Goal: Task Accomplishment & Management: Manage account settings

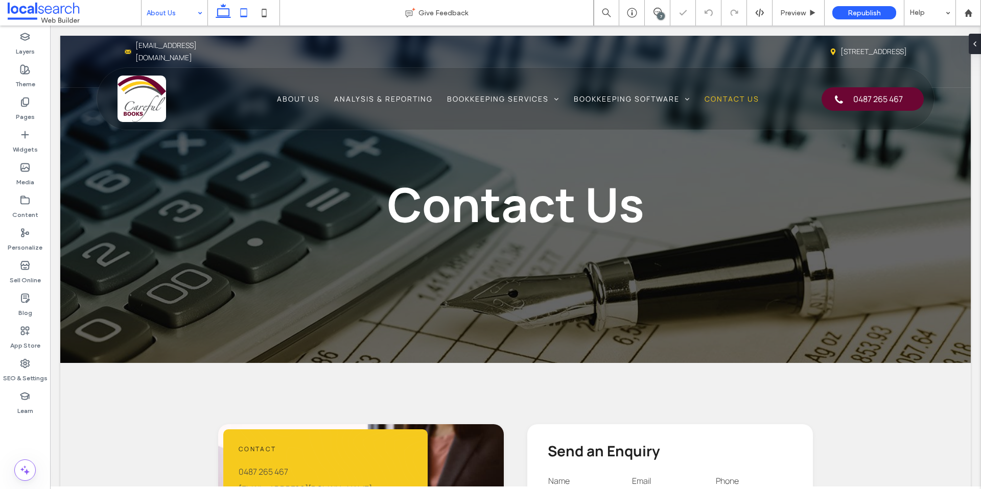
click at [245, 12] on icon at bounding box center [243, 13] width 20 height 20
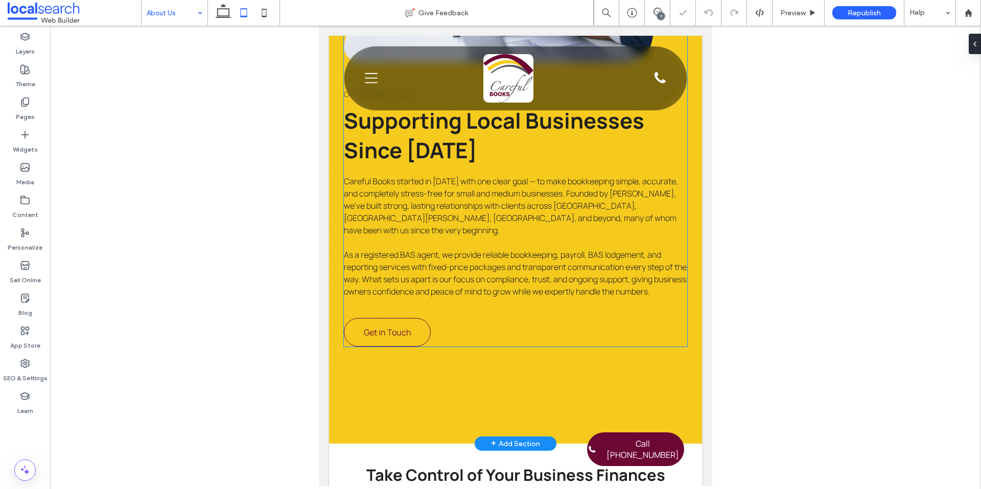
scroll to position [401, 0]
click at [459, 365] on div "Our Story Supporting Local Businesses Since 1995 Careful Books started in 1995 …" at bounding box center [515, 135] width 373 height 616
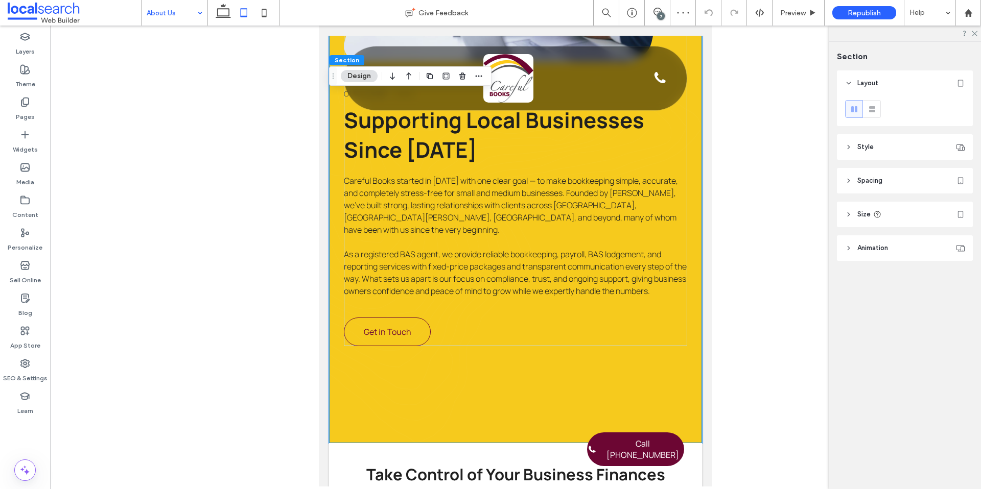
click at [914, 173] on header "Spacing" at bounding box center [905, 181] width 136 height 26
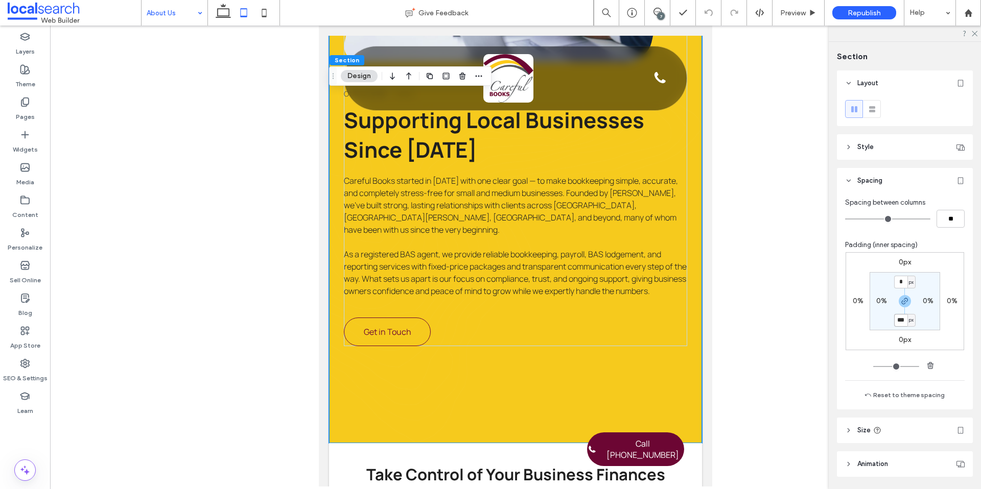
click at [900, 321] on input "***" at bounding box center [900, 320] width 13 height 13
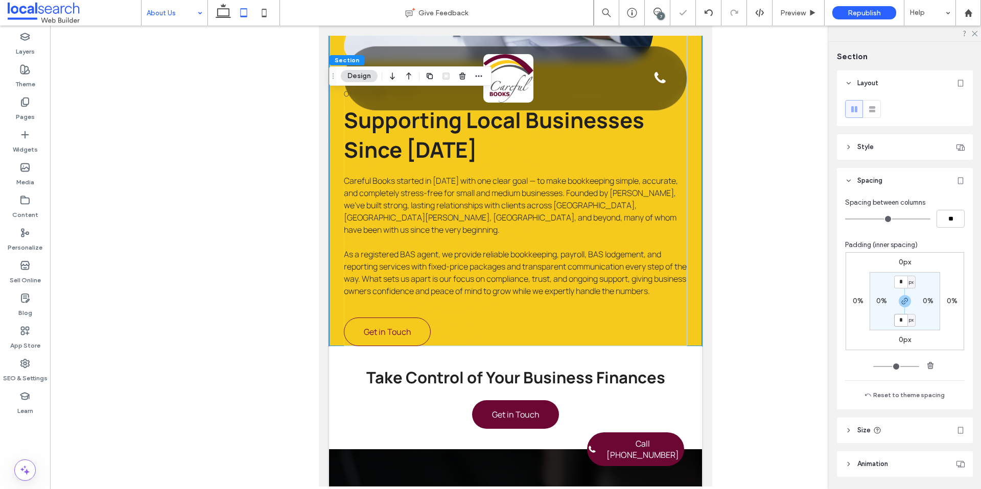
click at [899, 322] on input "*" at bounding box center [900, 320] width 13 height 13
type input "*"
type input "**"
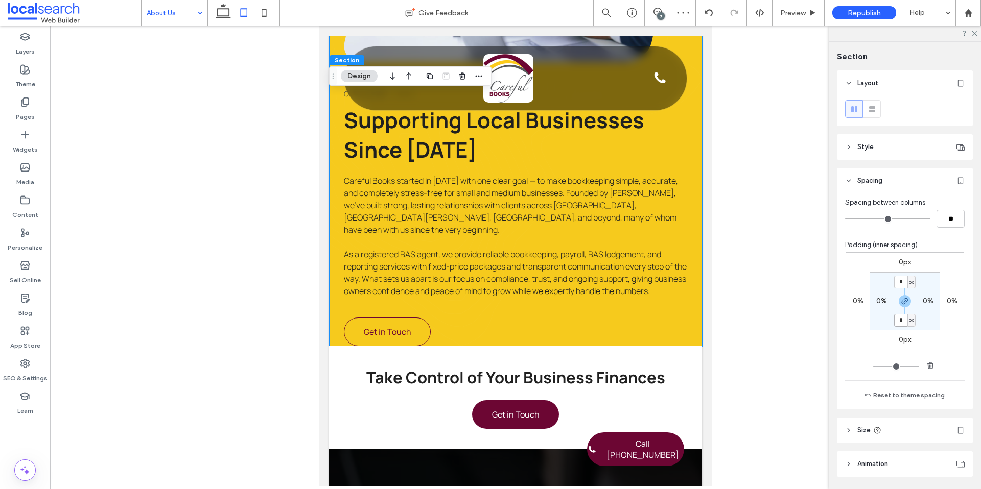
type input "*"
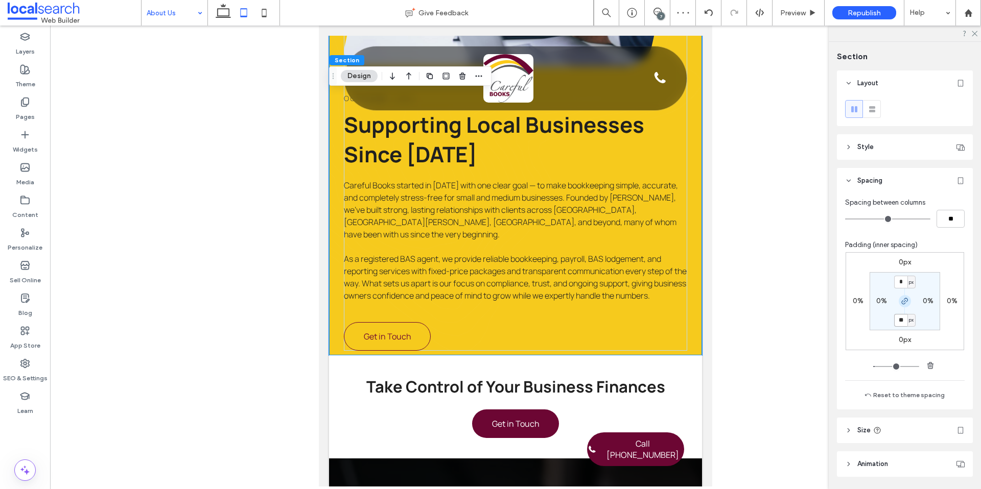
type input "**"
click at [901, 303] on icon "button" at bounding box center [905, 301] width 8 height 8
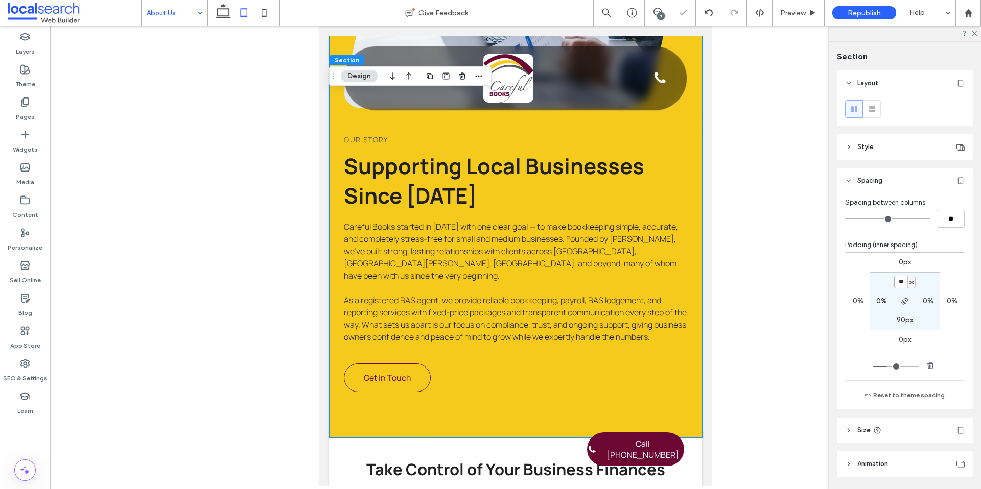
click at [901, 285] on input "**" at bounding box center [900, 282] width 13 height 13
type input "*"
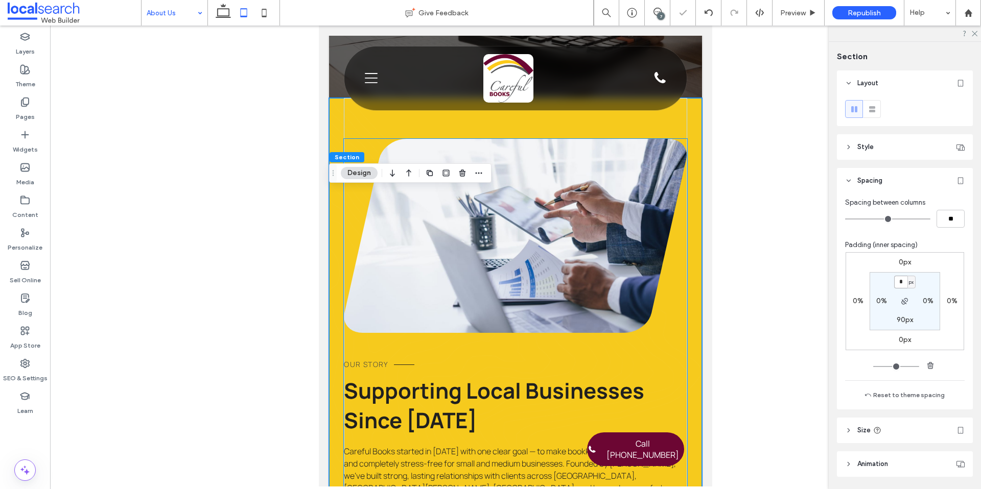
scroll to position [187, 0]
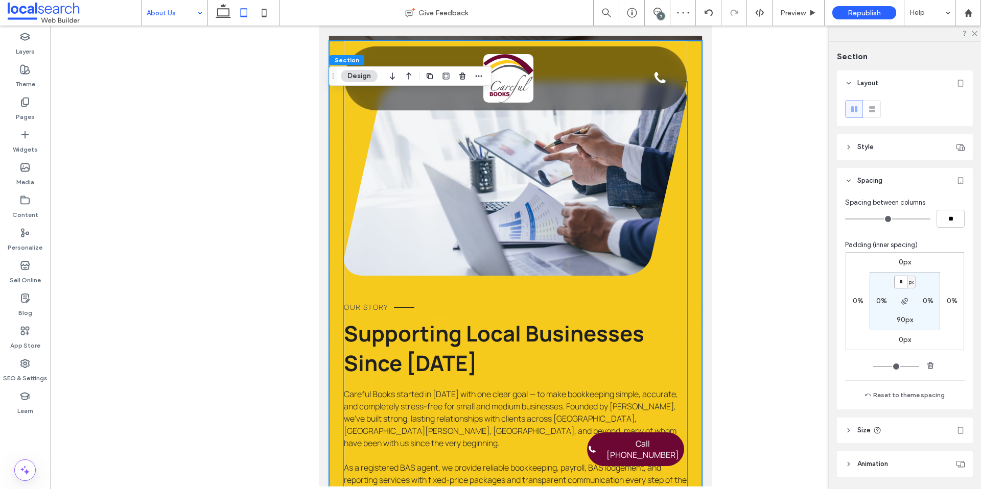
click at [516, 292] on div "Our Story Supporting Local Businesses Since 1995 Careful Books started in 1995 …" at bounding box center [515, 321] width 343 height 478
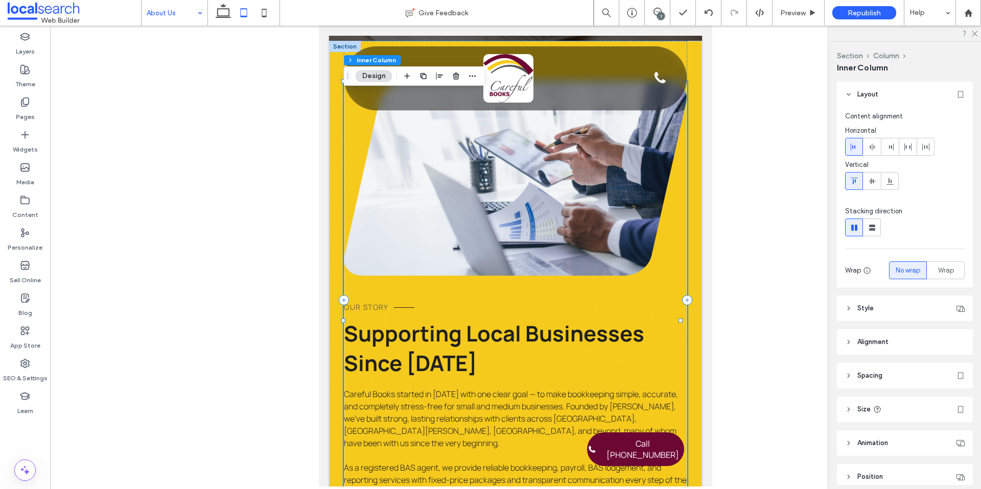
click at [880, 310] on header "Style" at bounding box center [905, 309] width 136 height 26
click at [881, 310] on header "Style" at bounding box center [905, 309] width 136 height 26
click at [882, 377] on span "Spacing" at bounding box center [869, 376] width 25 height 10
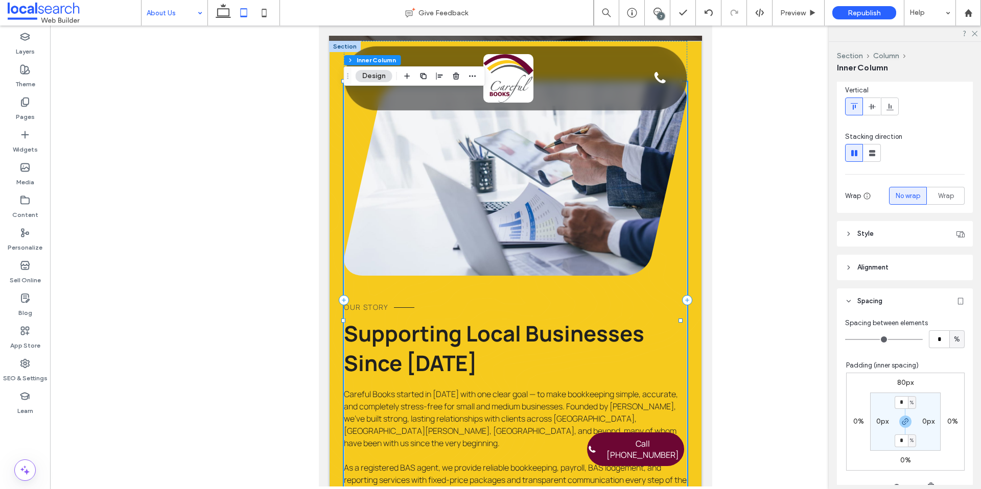
scroll to position [86, 0]
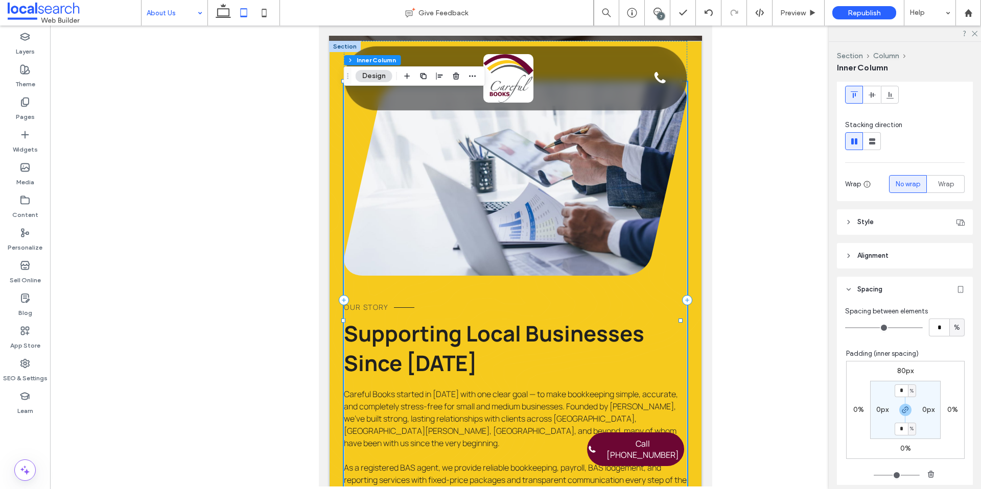
click at [896, 363] on div "80px 0% 0% 0% * % 0px * % 0px" at bounding box center [905, 410] width 119 height 98
click at [897, 367] on label "80px" at bounding box center [905, 371] width 16 height 9
type input "**"
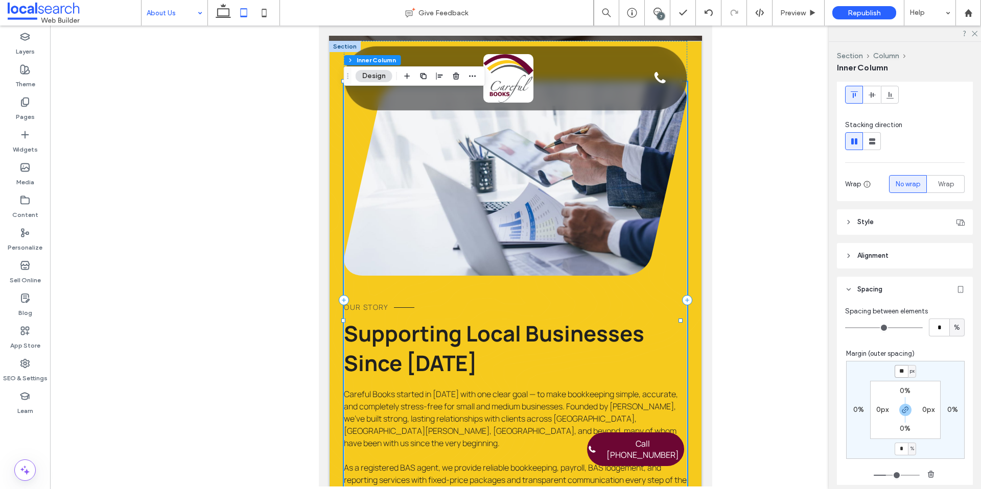
click at [898, 372] on input "**" at bounding box center [901, 371] width 13 height 13
type input "*"
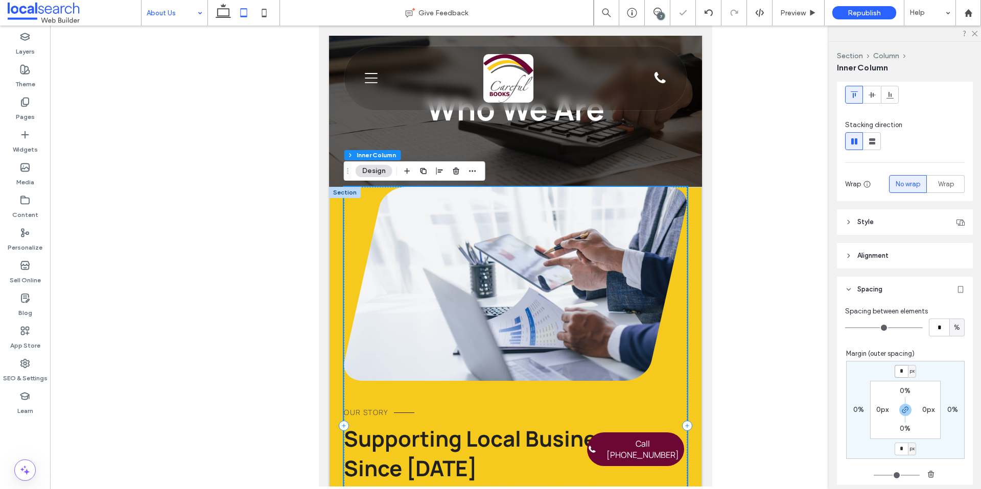
scroll to position [40, 0]
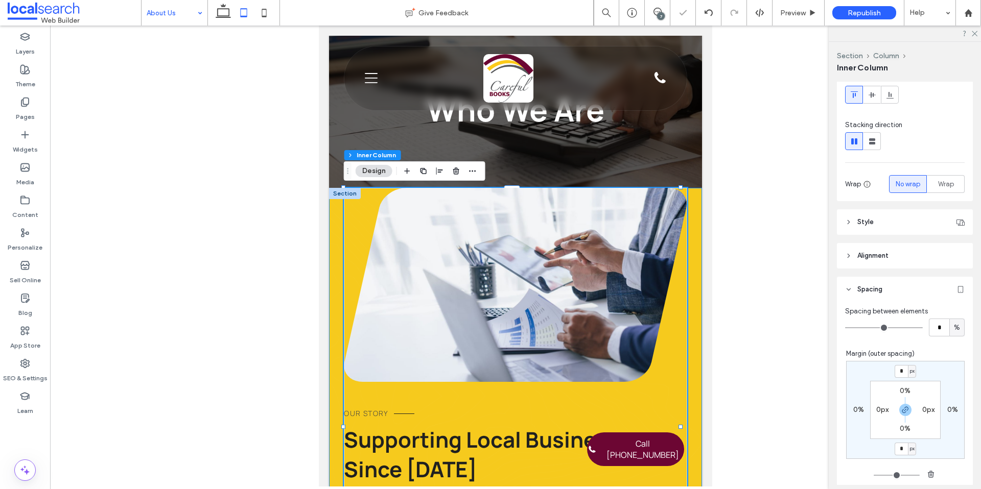
click at [337, 254] on div "Our Story Supporting Local Businesses Since 1995 Careful Books started in 1995 …" at bounding box center [515, 450] width 373 height 524
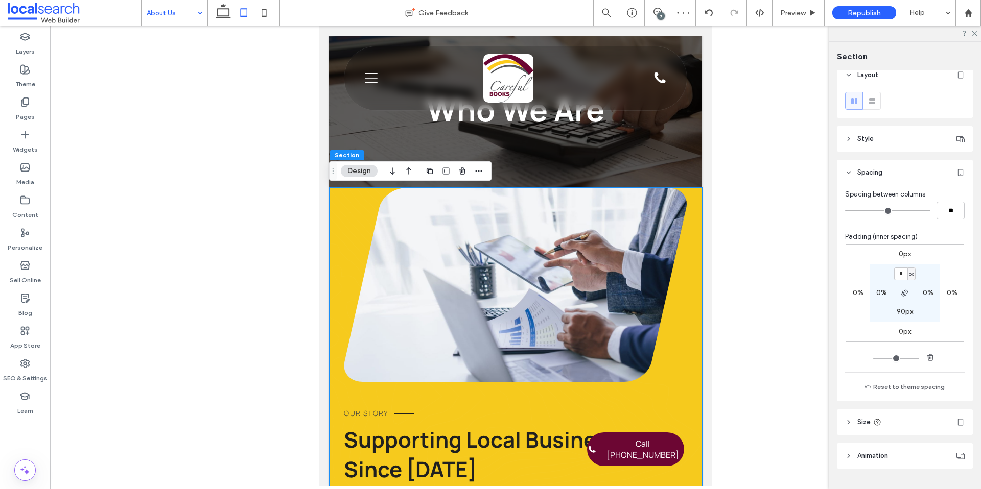
scroll to position [33, 0]
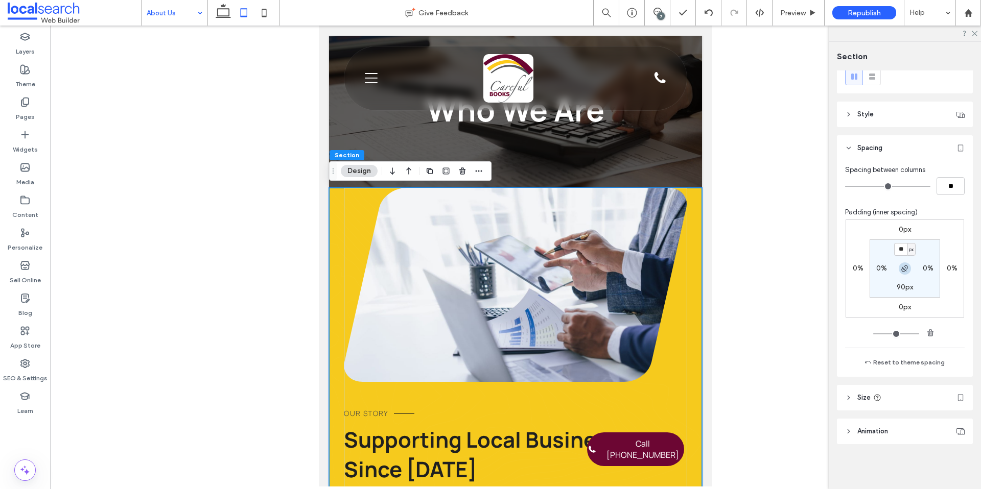
type input "**"
click at [902, 266] on icon "button" at bounding box center [905, 269] width 8 height 8
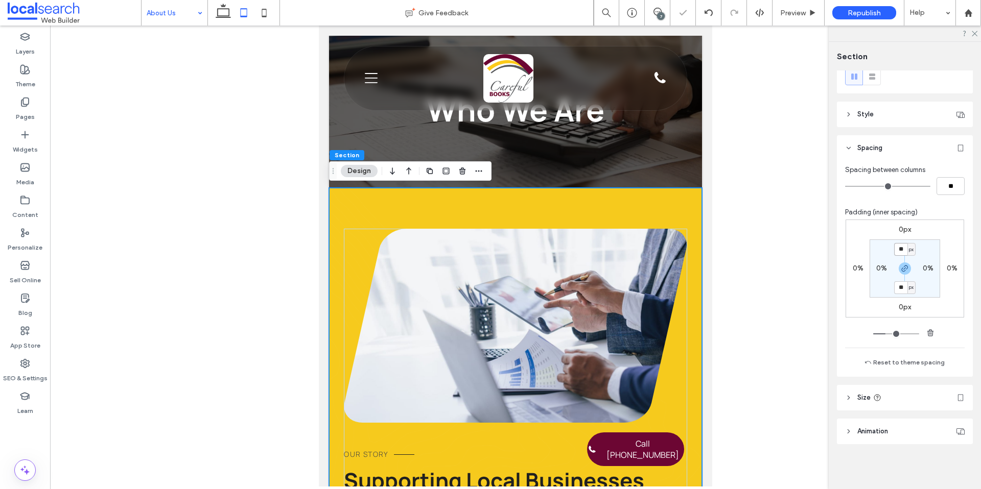
click at [902, 254] on input "**" at bounding box center [900, 249] width 13 height 13
type input "**"
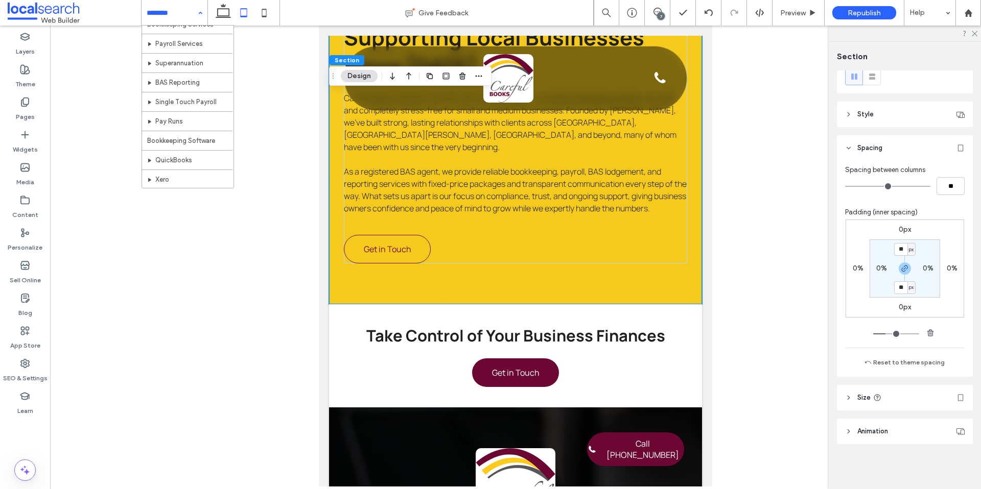
scroll to position [127, 0]
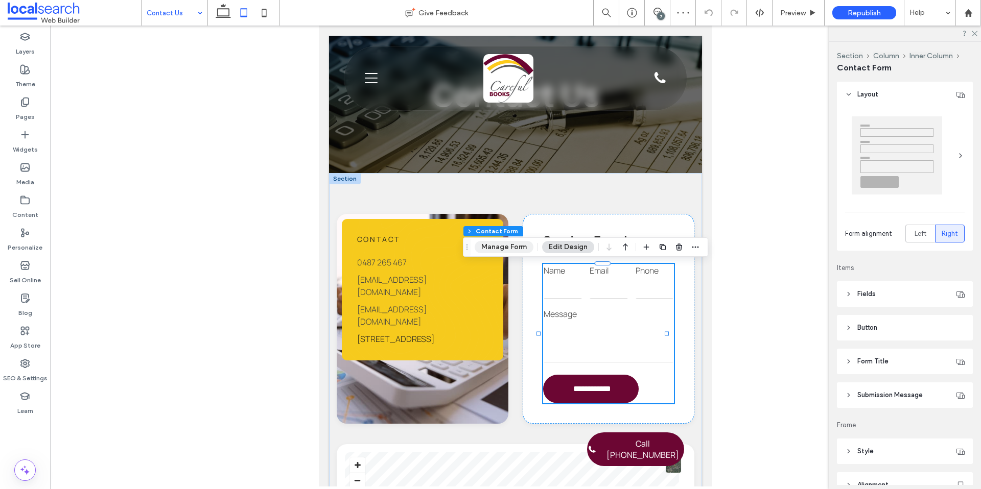
click at [518, 251] on button "Manage Form" at bounding box center [504, 247] width 59 height 12
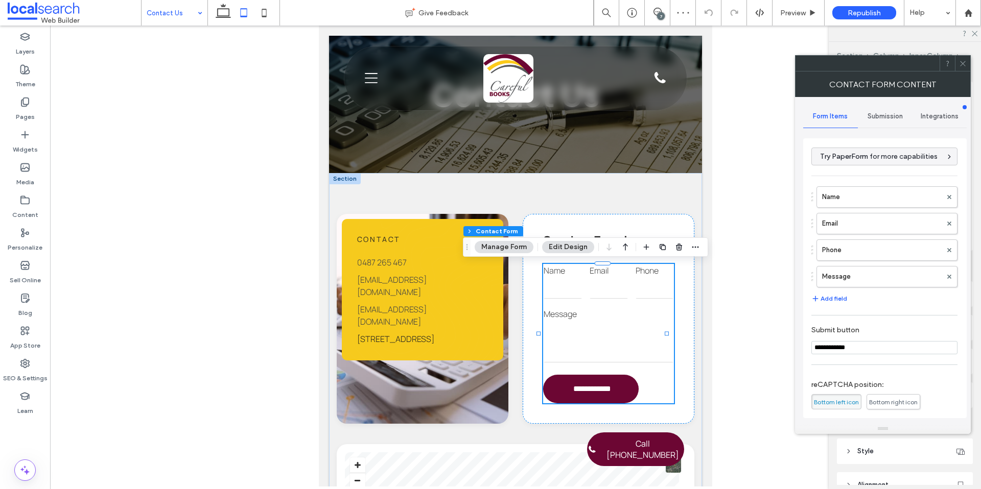
scroll to position [55, 0]
drag, startPoint x: 874, startPoint y: 62, endPoint x: 461, endPoint y: 2, distance: 417.7
click at [796, 56] on div at bounding box center [868, 63] width 144 height 15
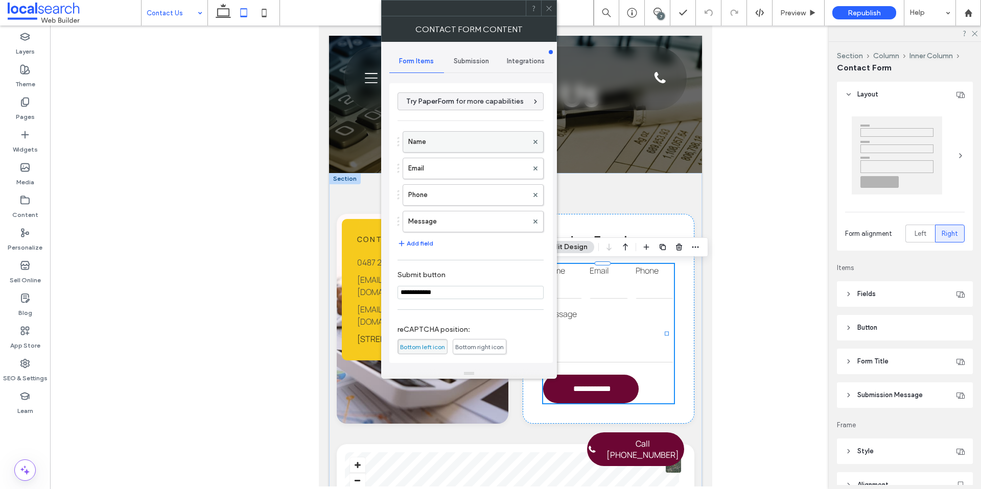
click at [439, 143] on label "Name" at bounding box center [468, 142] width 120 height 20
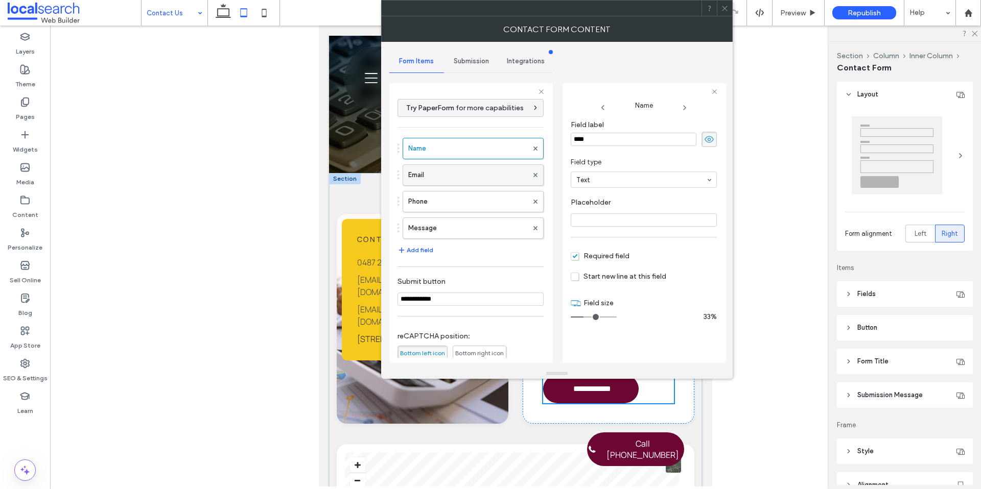
click at [432, 170] on label "Email" at bounding box center [468, 175] width 120 height 20
click at [440, 203] on label "Phone" at bounding box center [468, 202] width 120 height 20
click at [440, 228] on label "Message" at bounding box center [468, 228] width 120 height 20
type input "**"
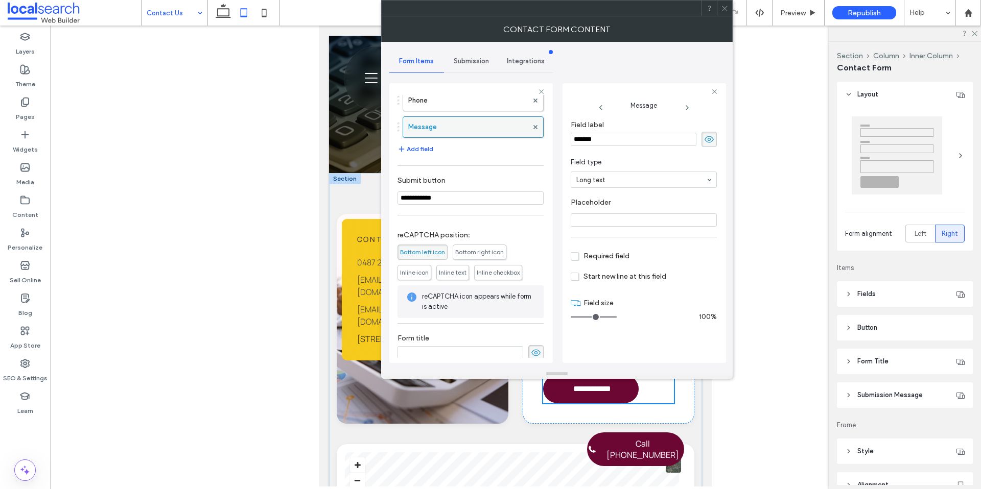
scroll to position [110, 0]
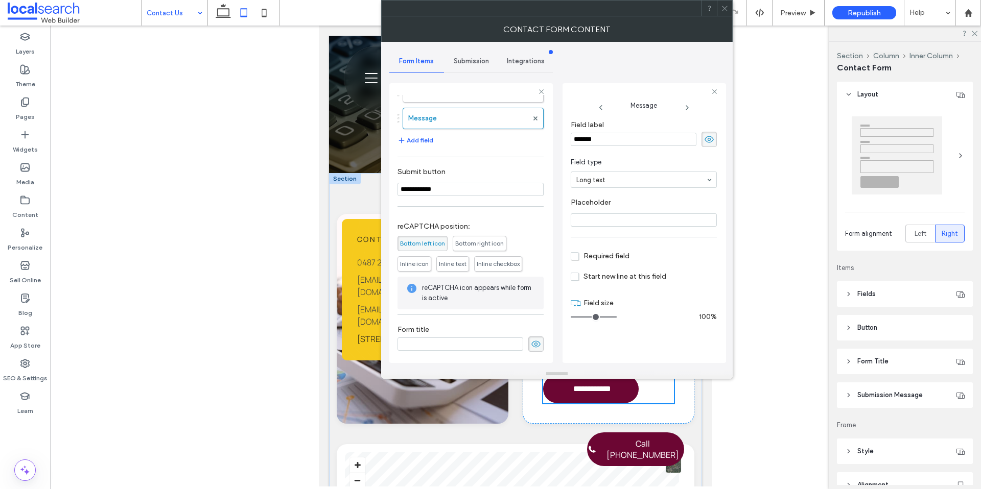
click at [470, 84] on div "**********" at bounding box center [470, 223] width 163 height 280
click at [465, 55] on div "Submission" at bounding box center [471, 61] width 55 height 22
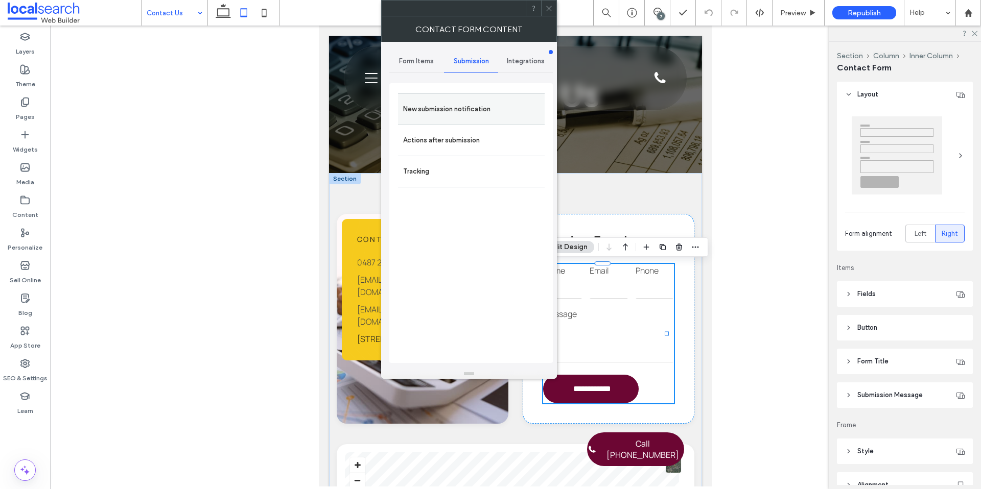
click at [446, 109] on label "New submission notification" at bounding box center [471, 109] width 136 height 20
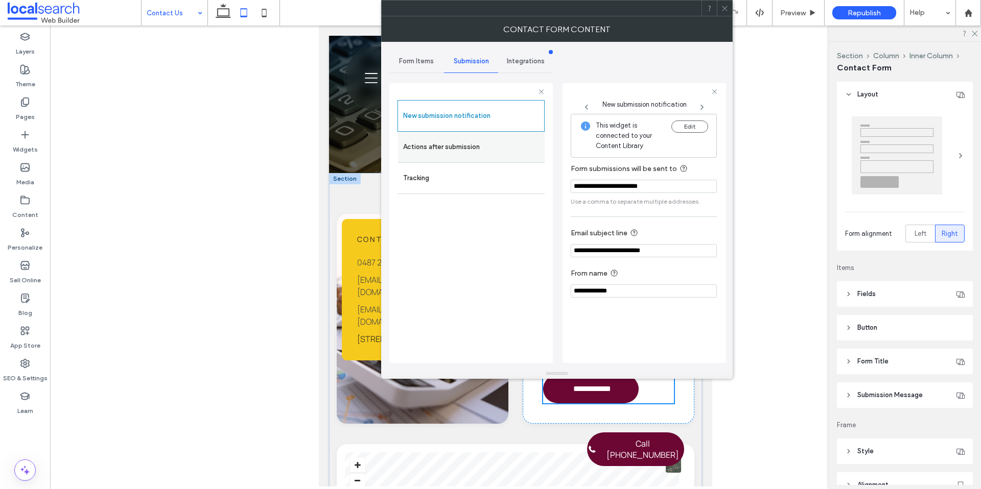
click at [481, 133] on div "Actions after submission" at bounding box center [471, 147] width 147 height 31
click at [479, 137] on label "Actions after submission" at bounding box center [471, 147] width 136 height 20
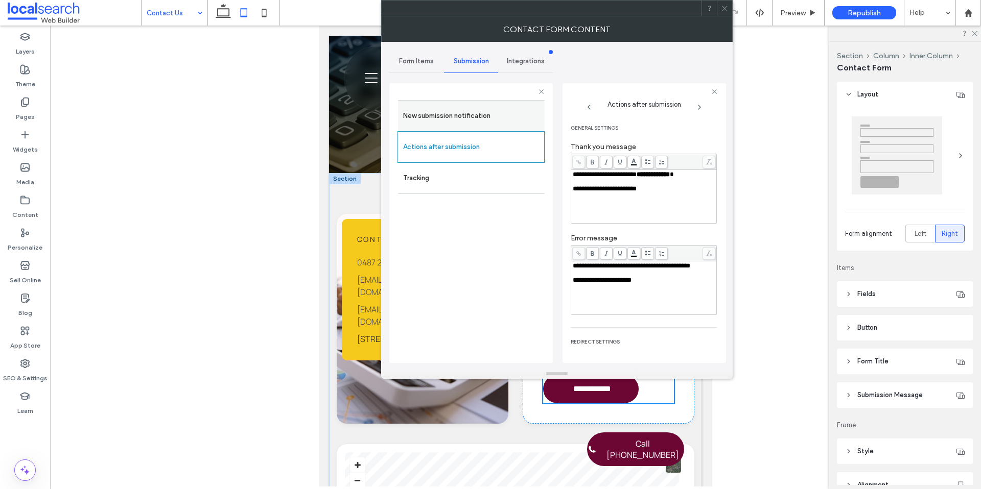
click at [463, 115] on label "New submission notification" at bounding box center [471, 116] width 136 height 20
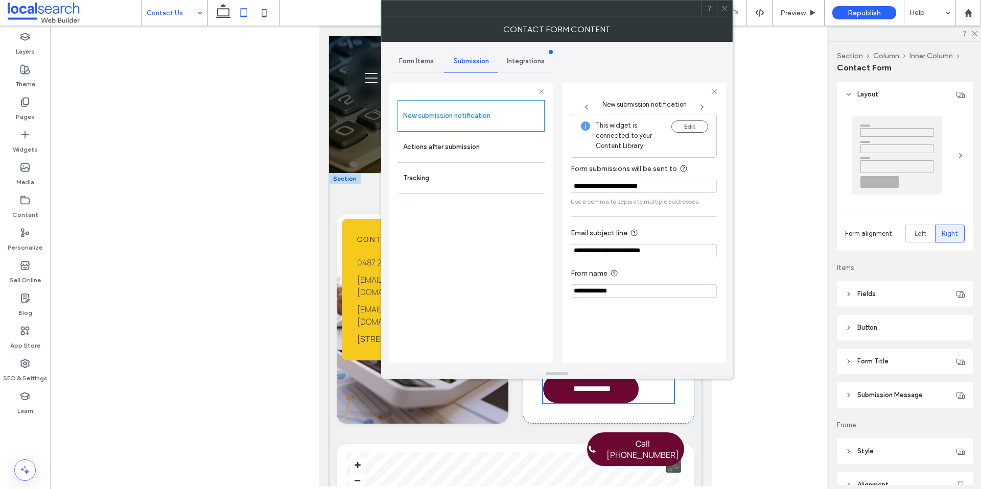
click at [424, 58] on span "Form Items" at bounding box center [416, 61] width 35 height 8
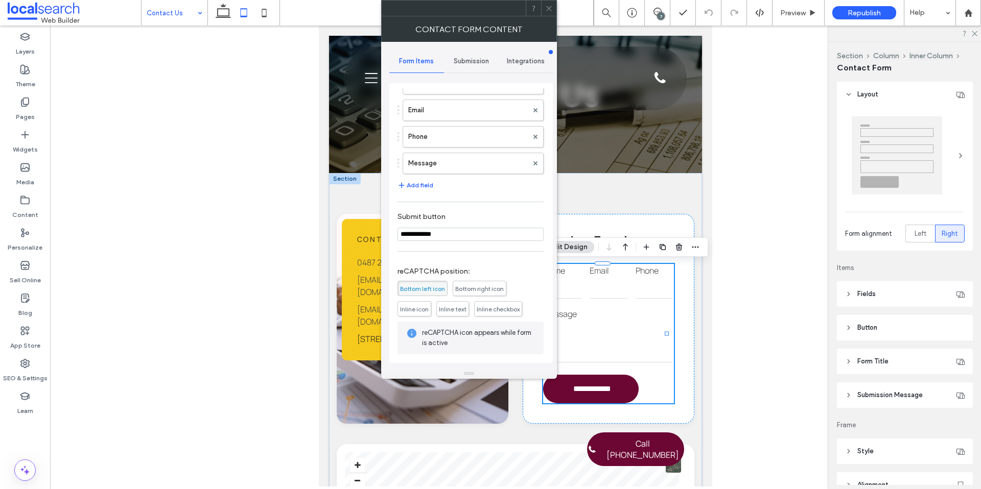
scroll to position [104, 0]
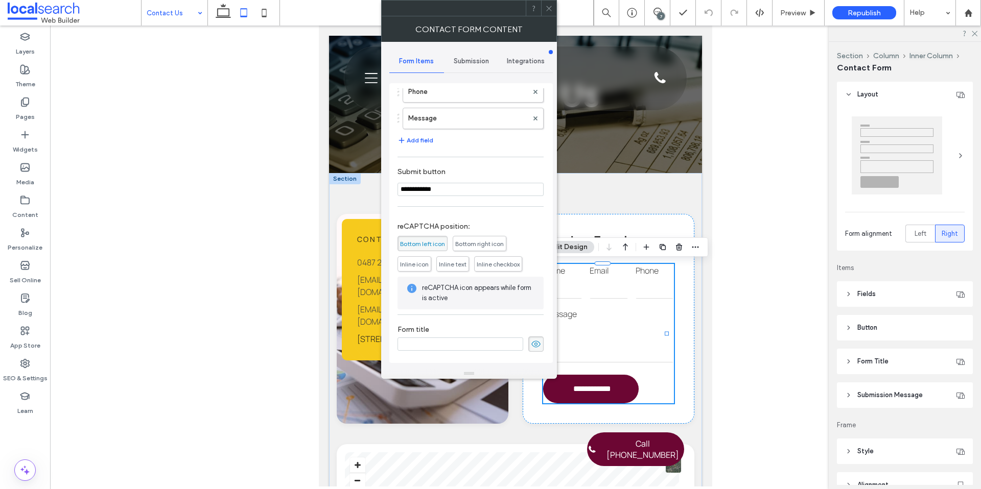
click at [550, 12] on span at bounding box center [549, 8] width 8 height 15
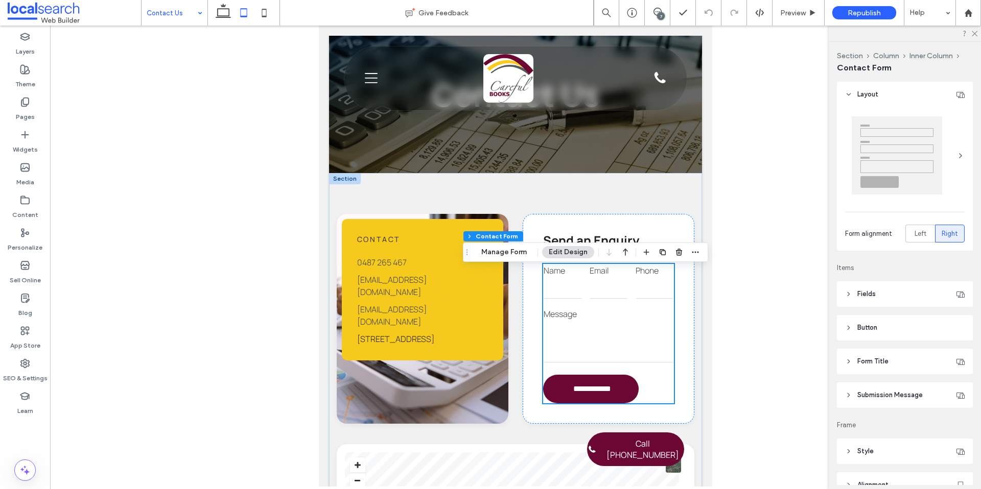
scroll to position [50, 0]
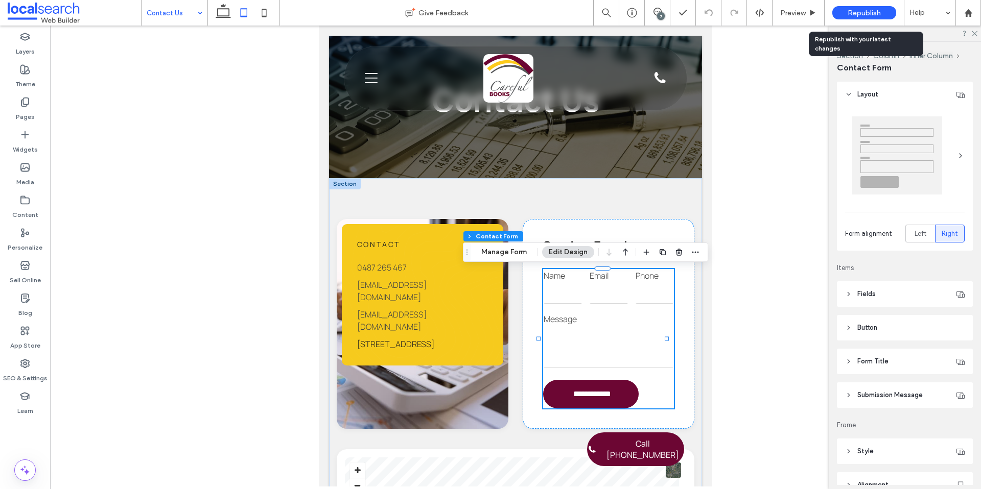
click at [843, 7] on div "Republish" at bounding box center [864, 12] width 64 height 13
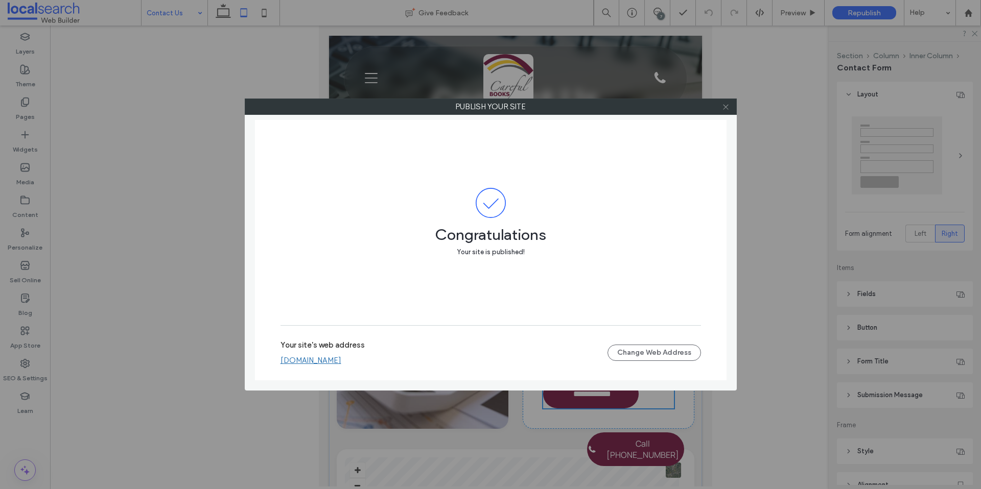
click at [726, 107] on use at bounding box center [725, 106] width 5 height 5
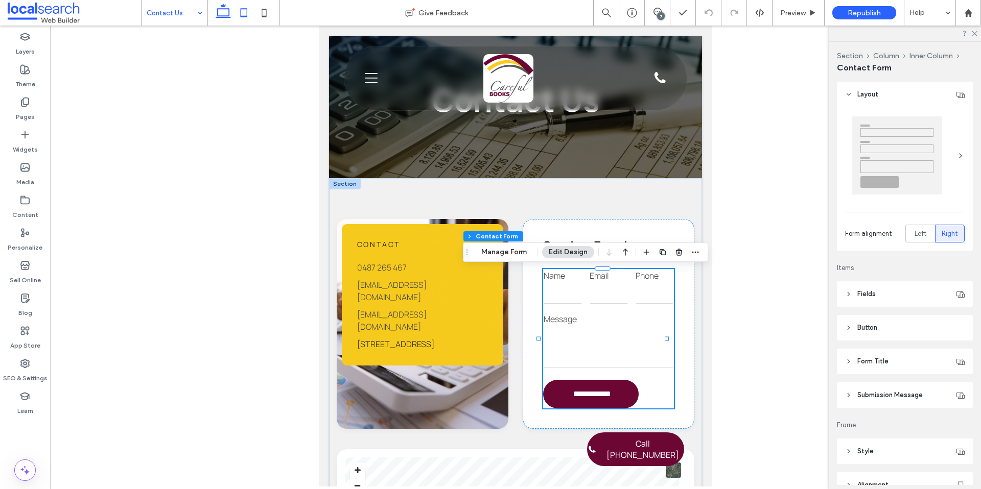
click at [216, 15] on icon at bounding box center [223, 13] width 20 height 20
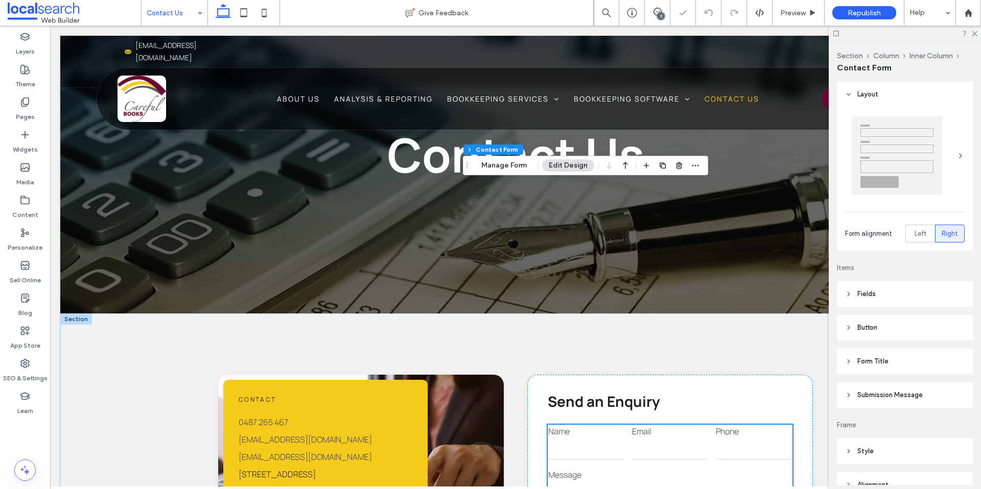
scroll to position [292, 0]
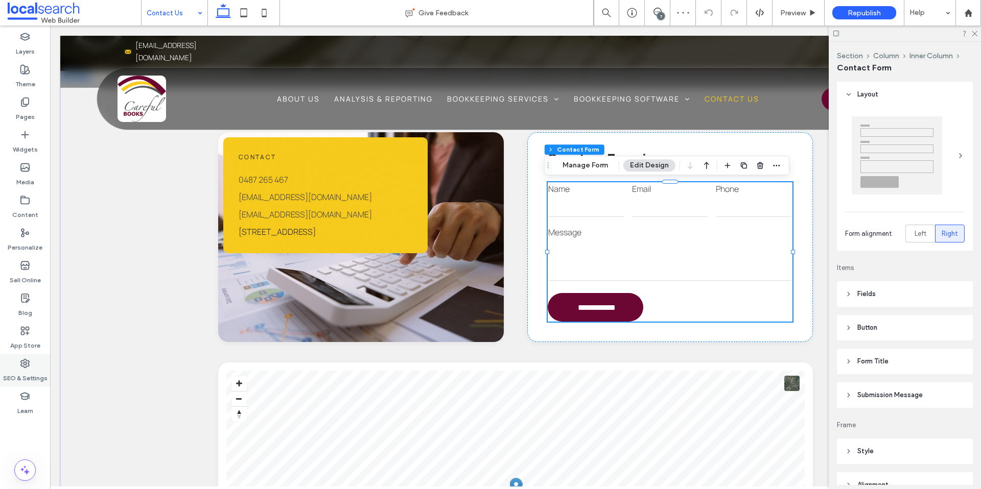
click at [28, 365] on icon at bounding box center [25, 364] width 10 height 10
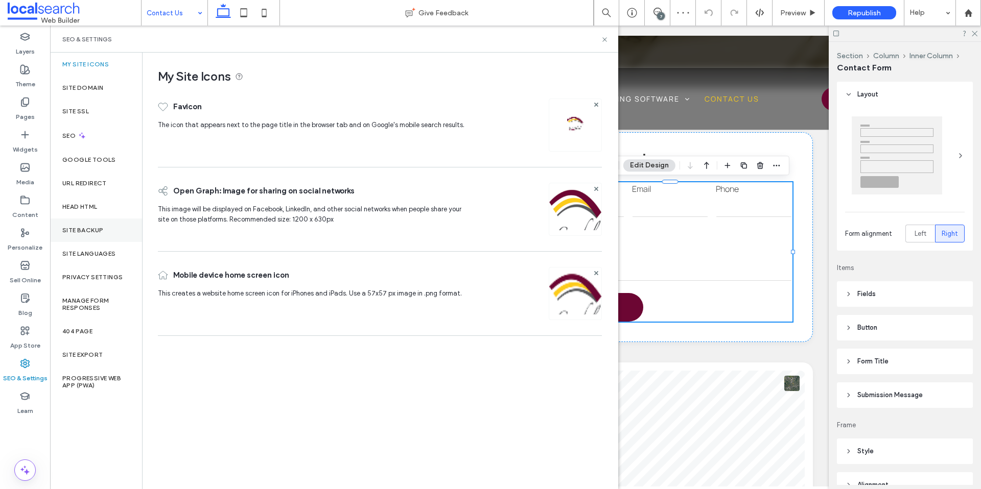
click at [85, 232] on label "Site Backup" at bounding box center [82, 230] width 41 height 7
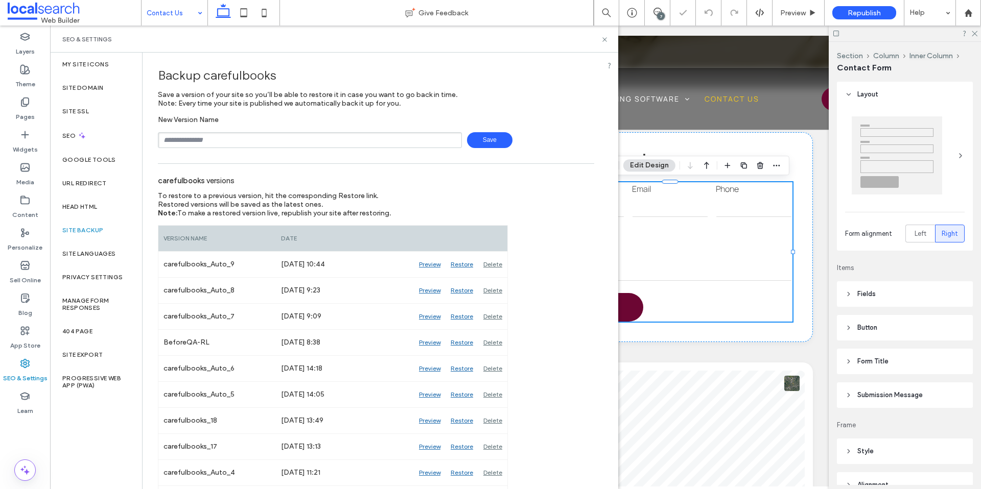
click at [253, 141] on input "text" at bounding box center [310, 140] width 304 height 16
type input "**********"
click at [498, 138] on span "Save" at bounding box center [489, 140] width 45 height 16
click at [605, 38] on icon at bounding box center [605, 40] width 8 height 8
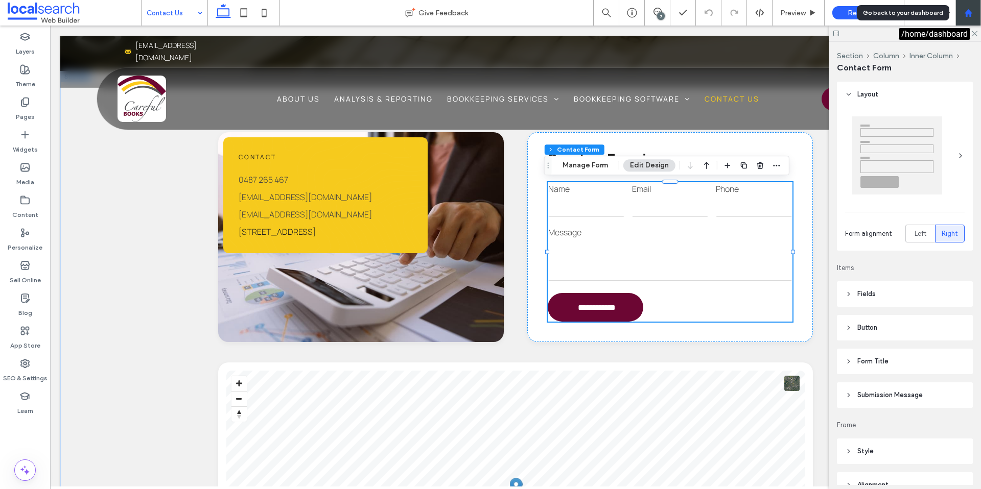
click at [975, 10] on div at bounding box center [968, 13] width 25 height 9
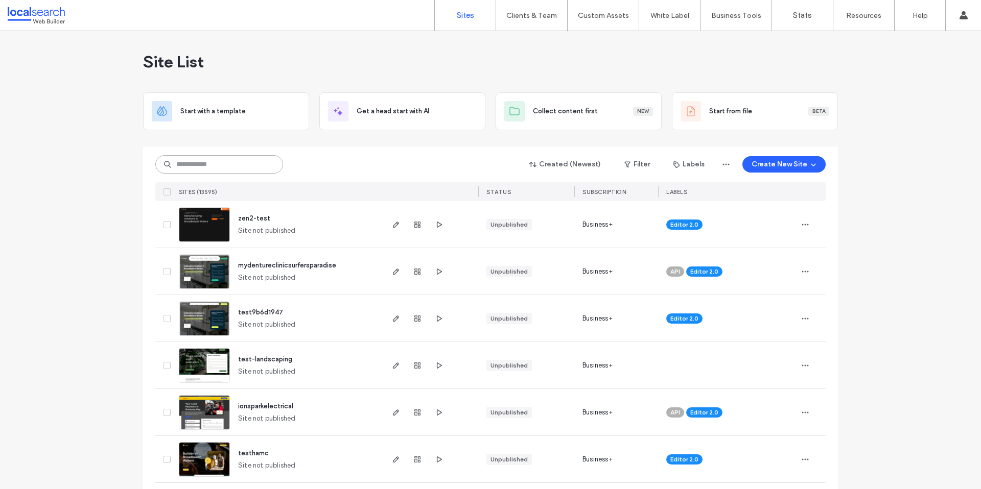
click at [226, 167] on input at bounding box center [219, 164] width 128 height 18
paste input "********"
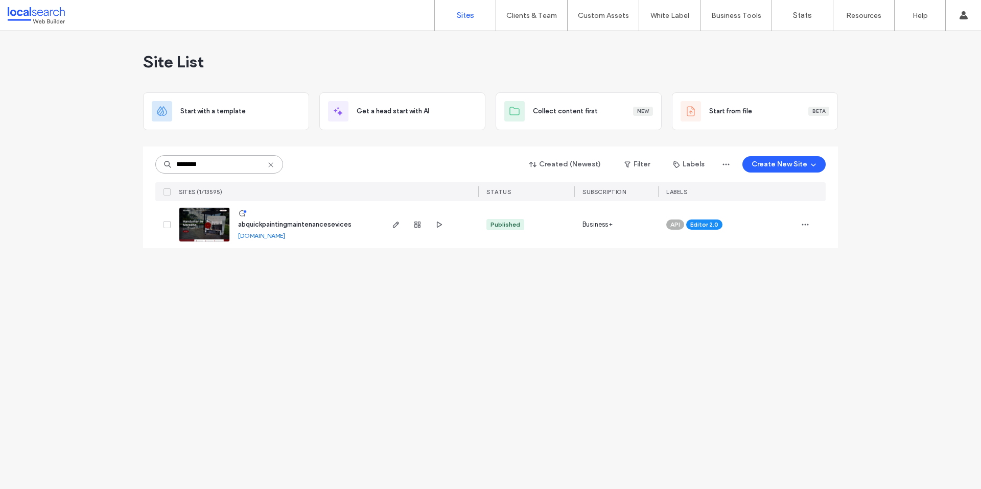
type input "********"
click at [205, 225] on link at bounding box center [204, 224] width 51 height 35
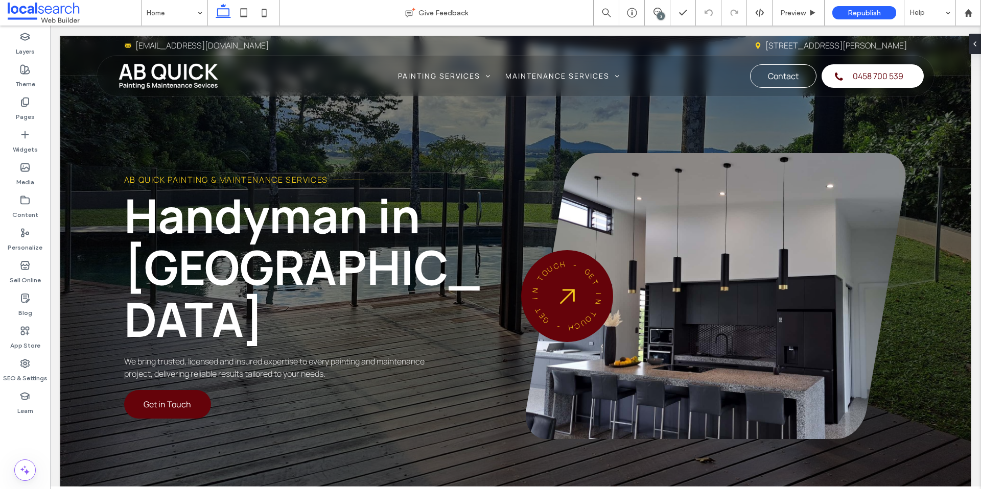
click at [657, 14] on div "3" at bounding box center [661, 16] width 8 height 8
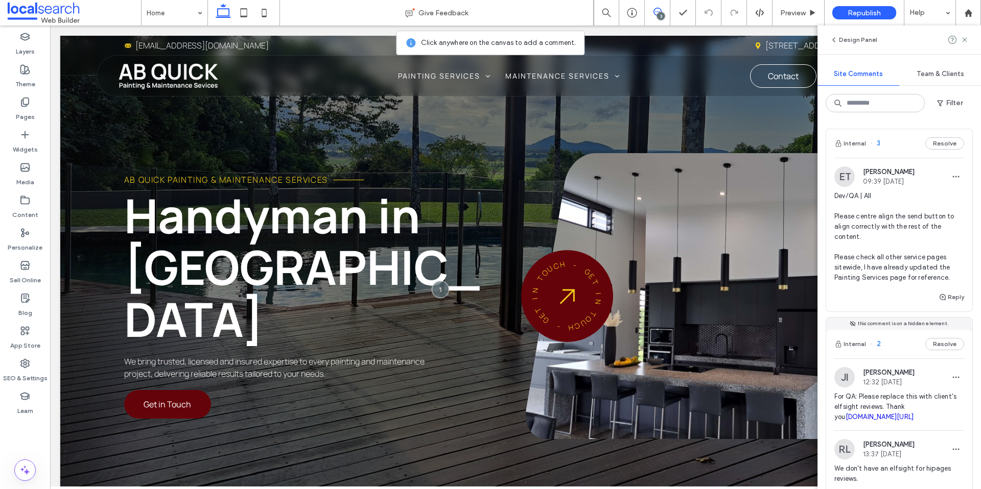
click at [905, 223] on span "Dev/QA | All Please centre align the send button to align correctly with the re…" at bounding box center [899, 237] width 130 height 92
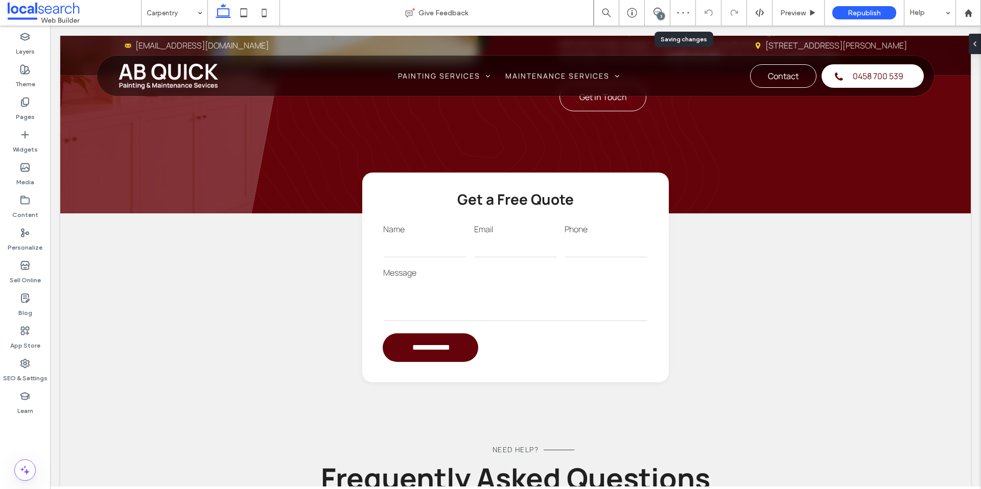
click at [664, 15] on div "3" at bounding box center [661, 16] width 8 height 8
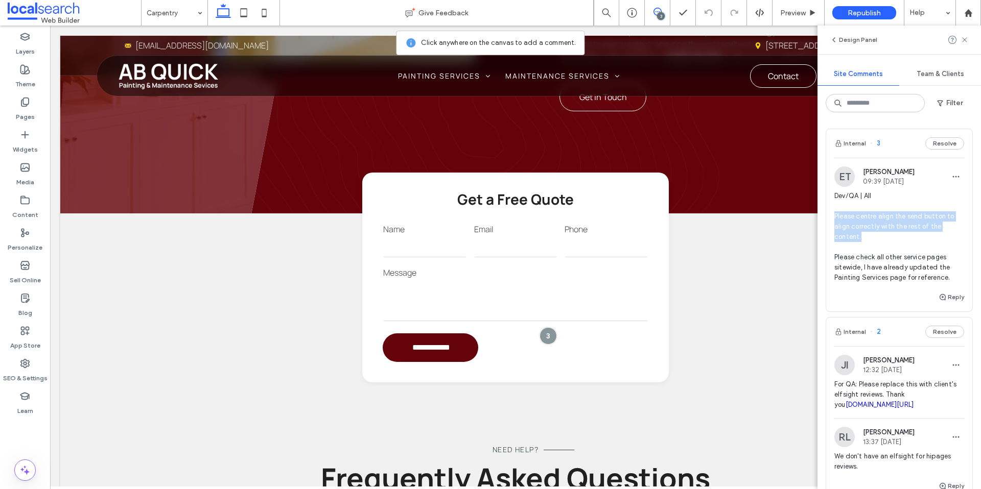
drag, startPoint x: 864, startPoint y: 237, endPoint x: 833, endPoint y: 214, distance: 38.8
click at [833, 214] on div "ET Eva Thompson 09:39 Sep 15 2025 Dev/QA | All Please centre align the send but…" at bounding box center [899, 229] width 146 height 125
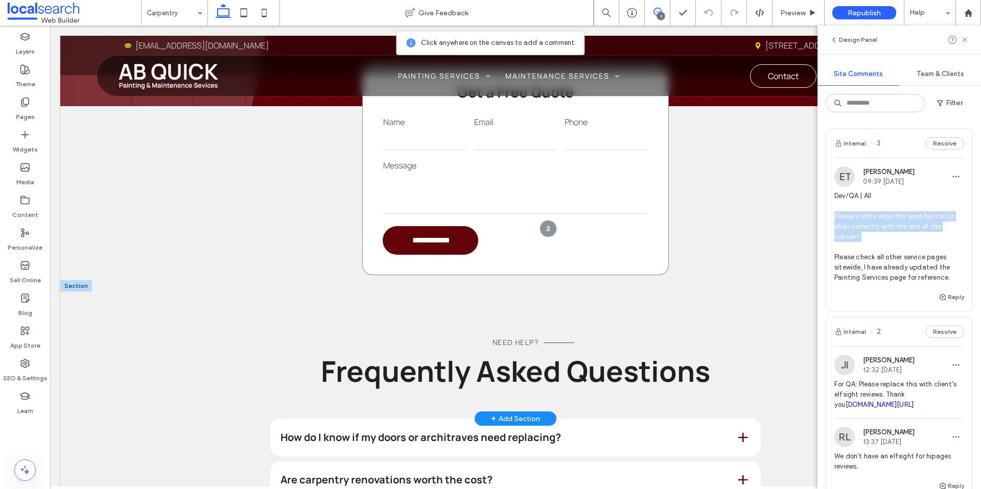
scroll to position [744, 0]
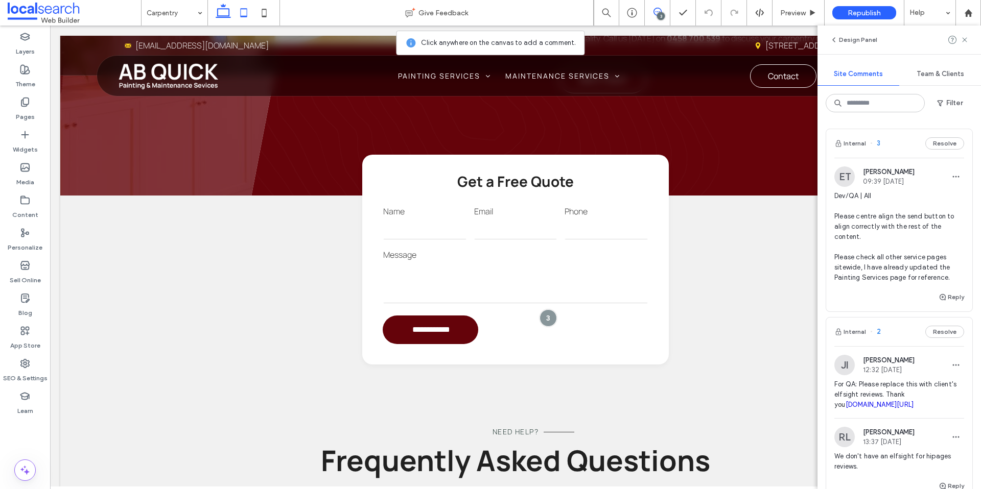
click at [241, 11] on use at bounding box center [244, 12] width 7 height 9
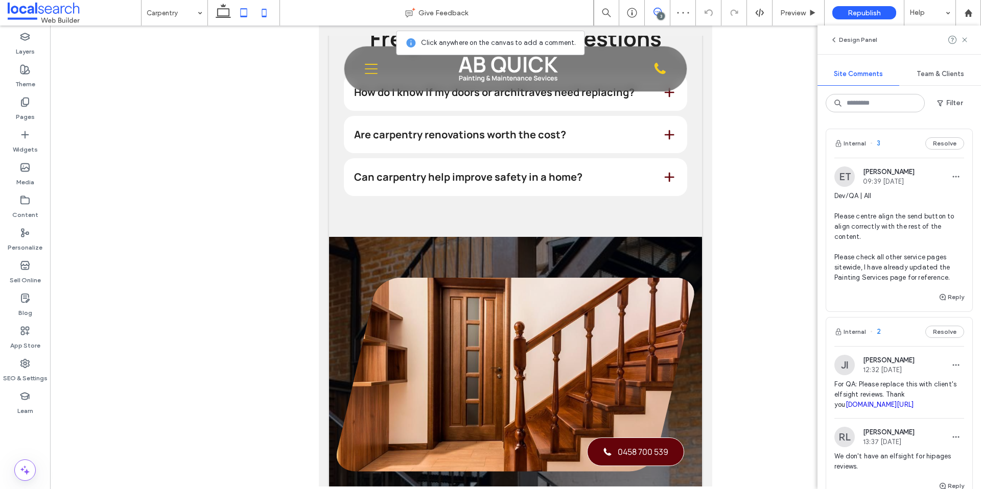
click at [265, 13] on icon at bounding box center [264, 13] width 20 height 20
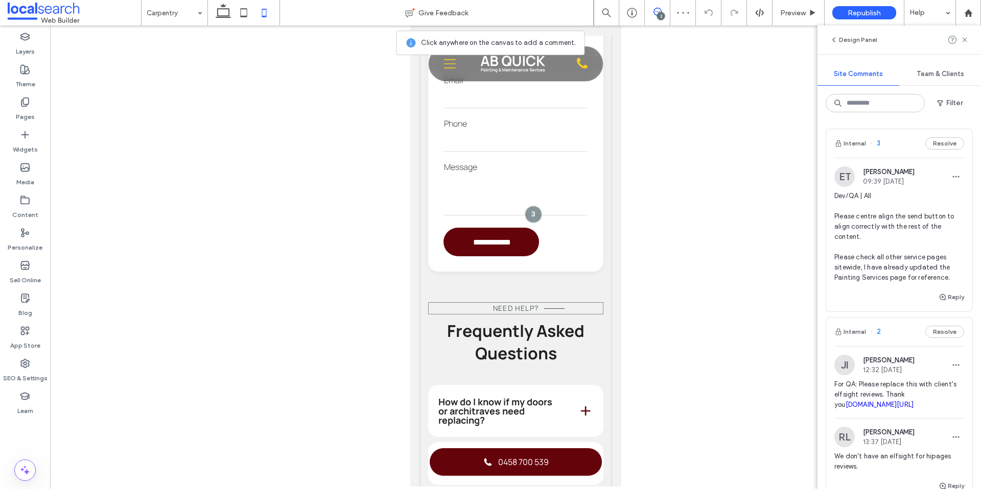
scroll to position [811, 0]
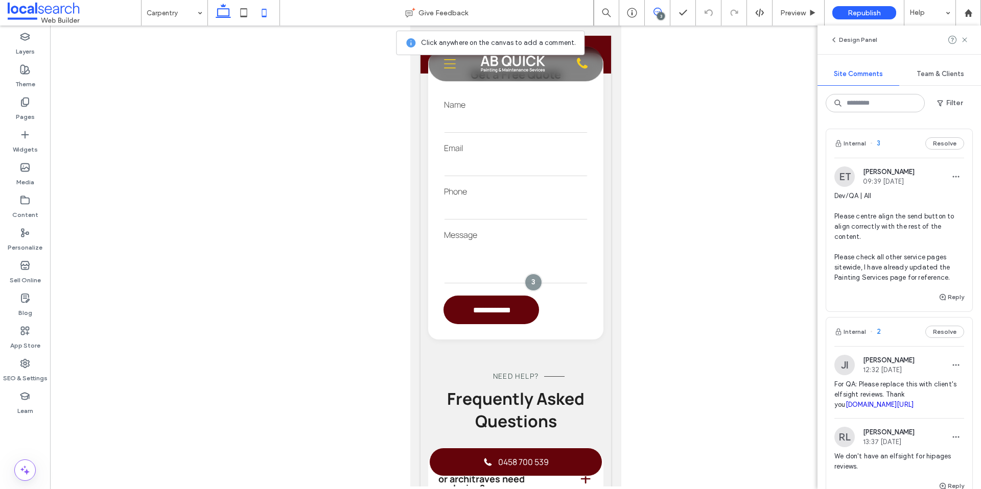
click at [227, 10] on icon at bounding box center [223, 13] width 20 height 20
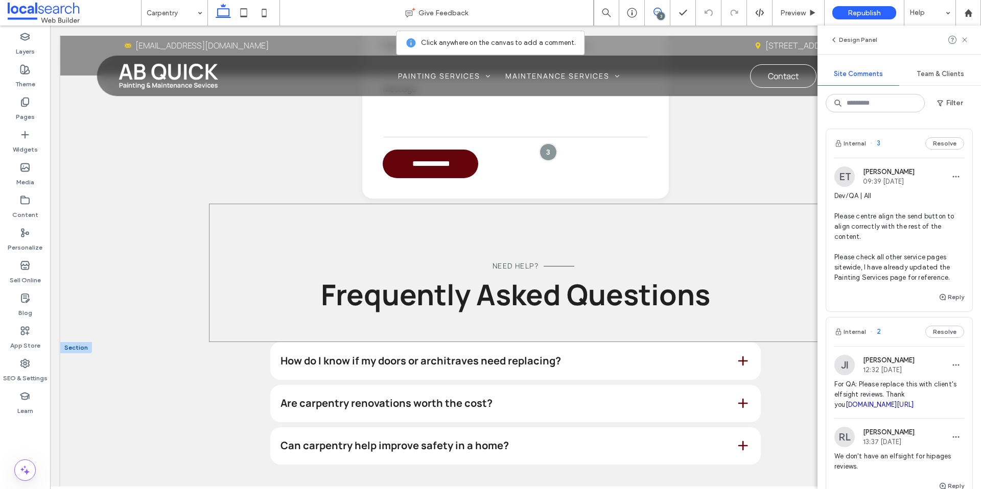
scroll to position [765, 0]
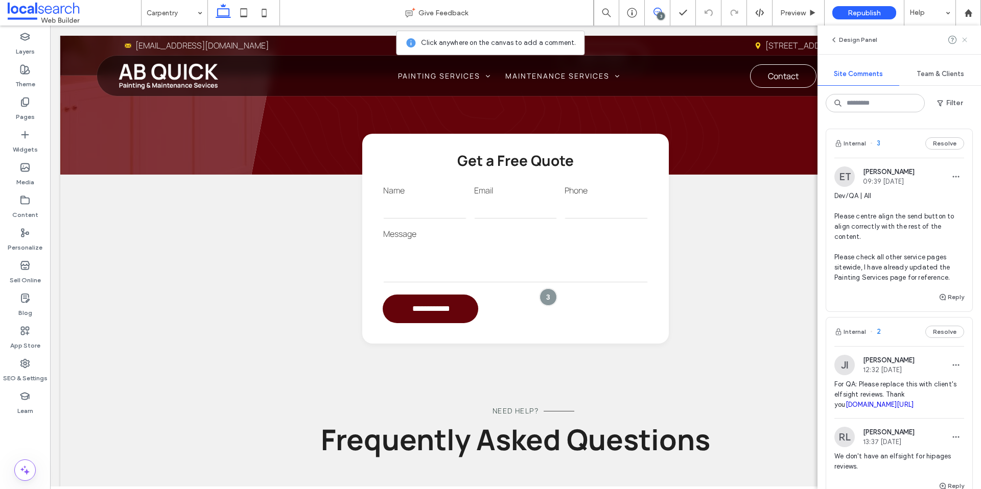
click at [966, 38] on icon at bounding box center [965, 40] width 8 height 8
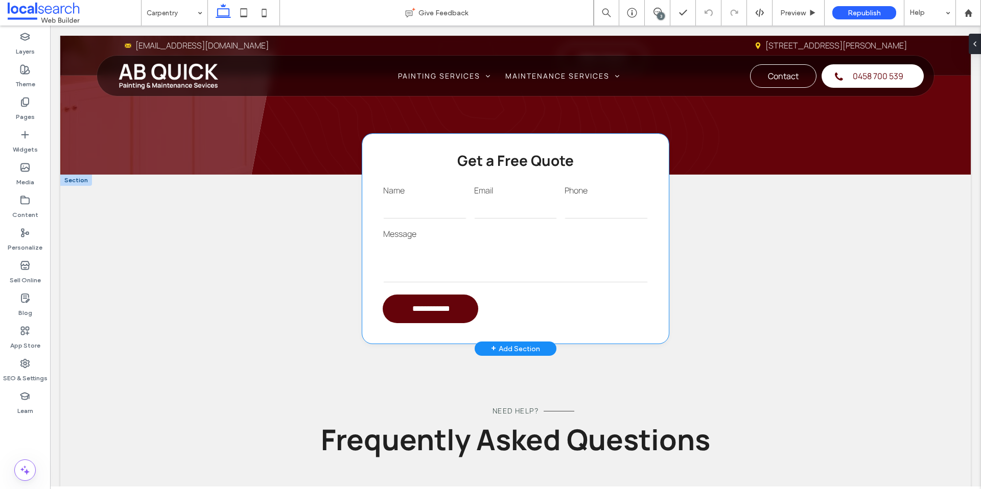
click at [511, 298] on form "**********" at bounding box center [516, 253] width 266 height 139
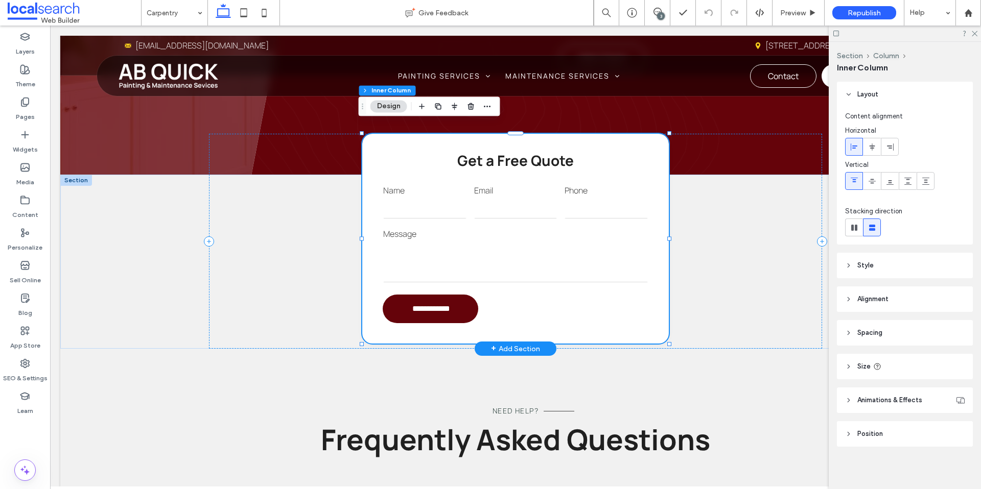
scroll to position [3, 0]
click at [506, 299] on form "**********" at bounding box center [516, 253] width 266 height 139
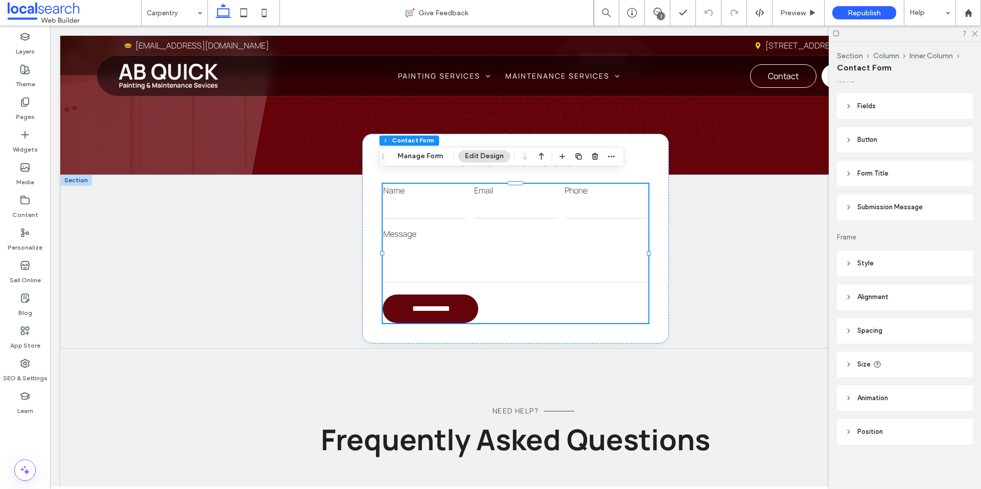
scroll to position [189, 0]
click at [906, 206] on span "Submission Message" at bounding box center [889, 207] width 65 height 10
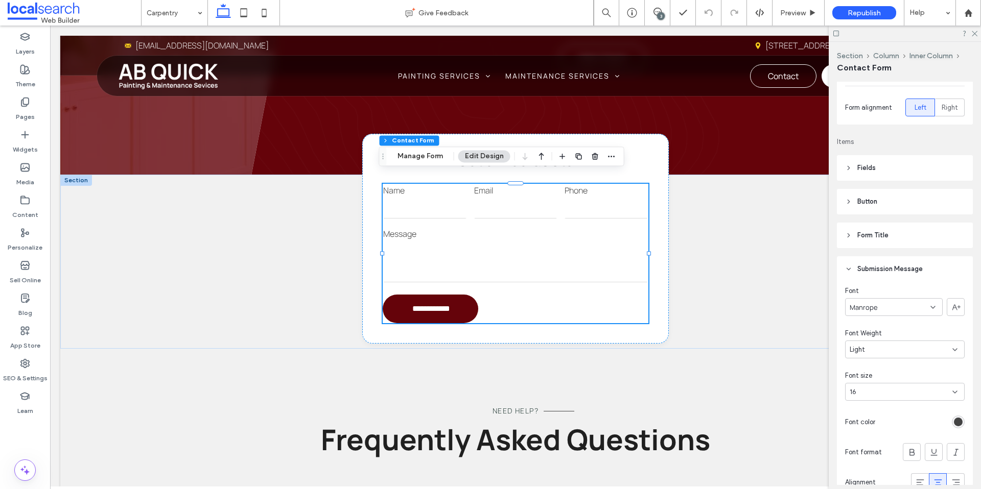
scroll to position [121, 0]
click at [898, 269] on header "Submission Message" at bounding box center [905, 275] width 136 height 26
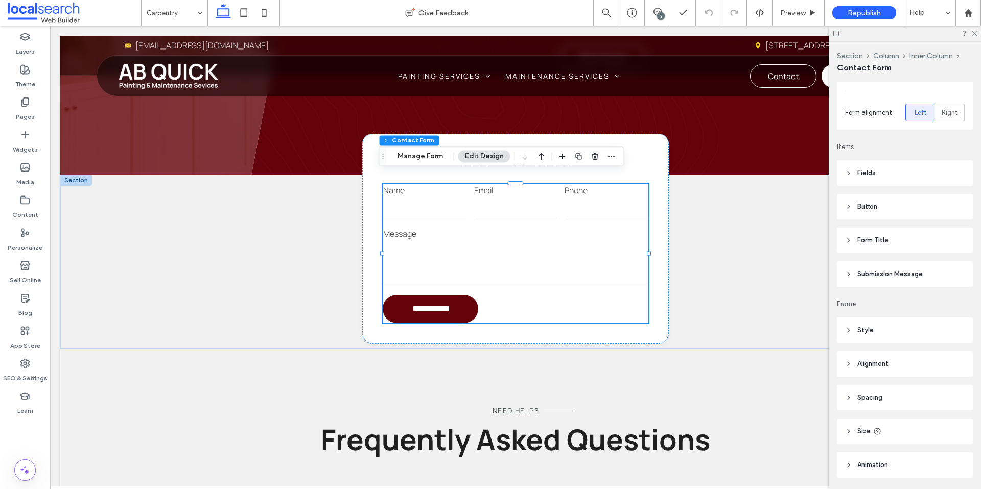
click at [896, 216] on header "Button" at bounding box center [905, 207] width 136 height 26
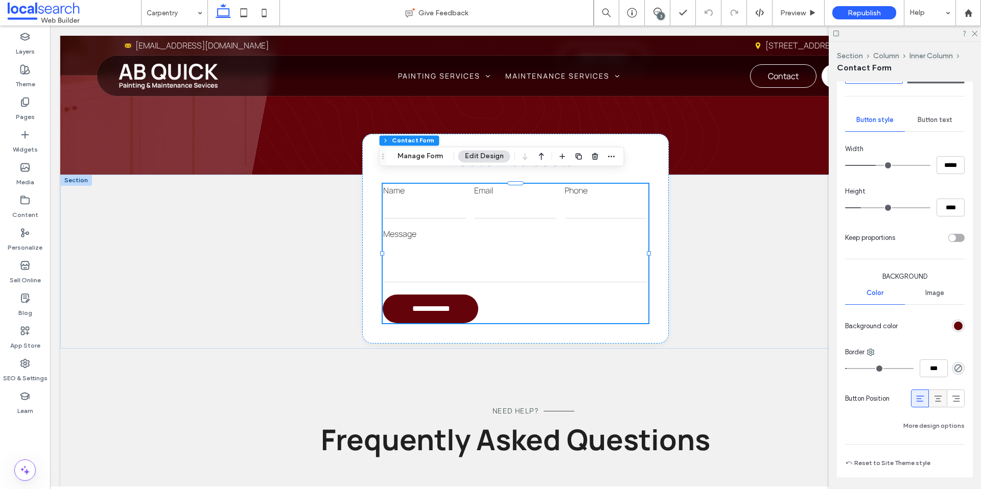
scroll to position [287, 0]
click at [933, 394] on icon at bounding box center [938, 398] width 10 height 10
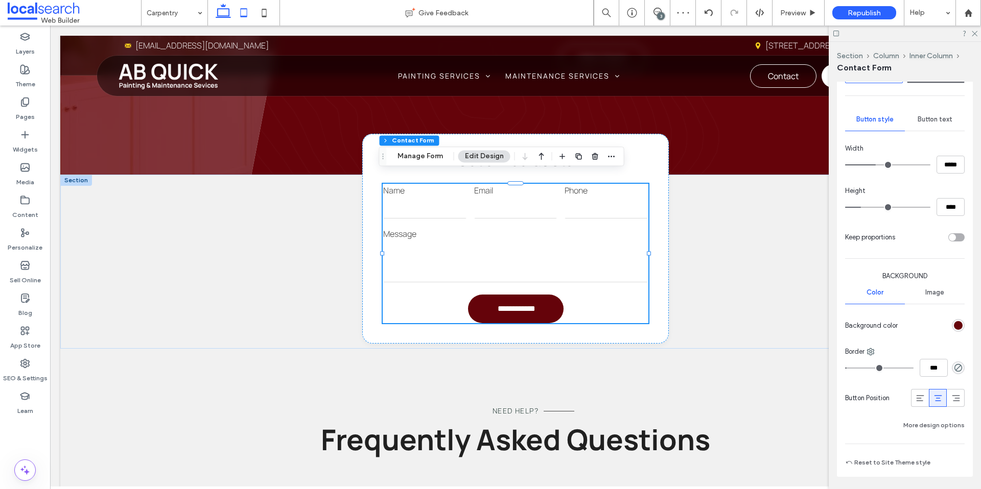
click at [244, 18] on icon at bounding box center [243, 13] width 20 height 20
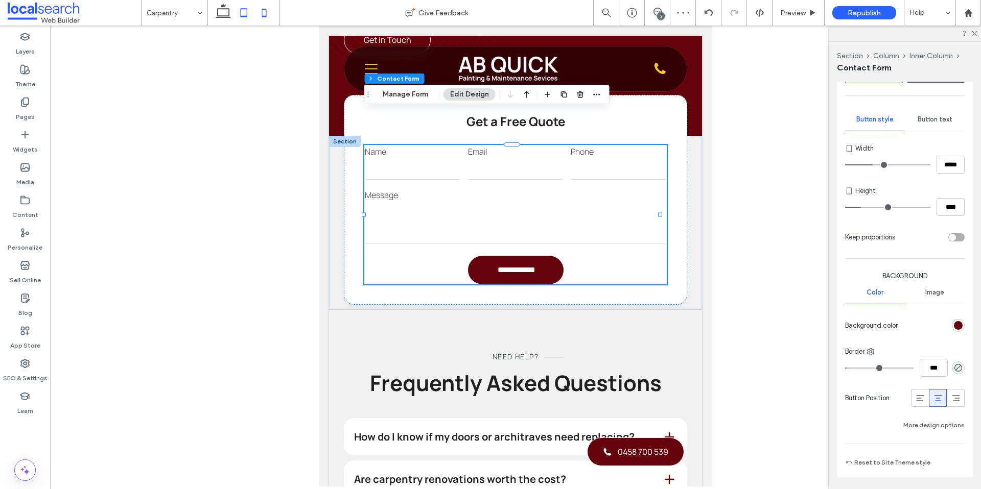
click at [261, 17] on icon at bounding box center [264, 13] width 20 height 20
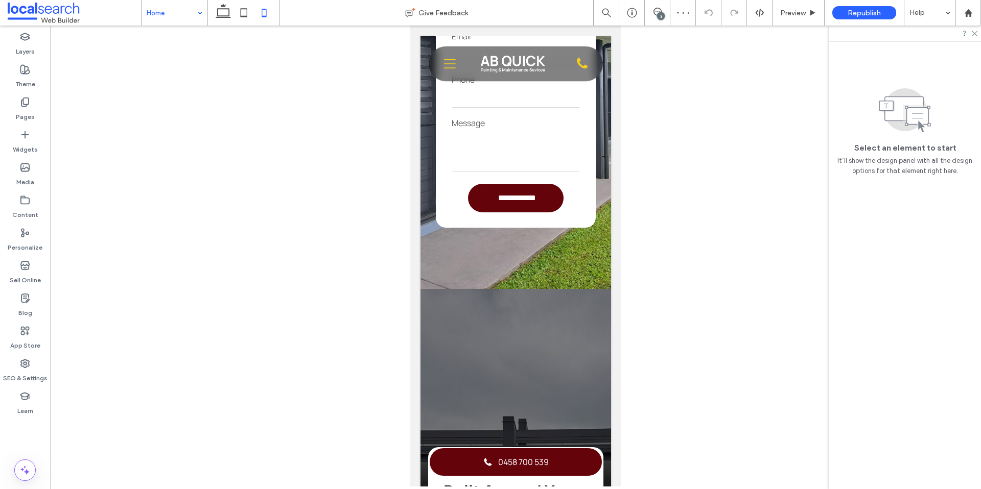
scroll to position [1492, 0]
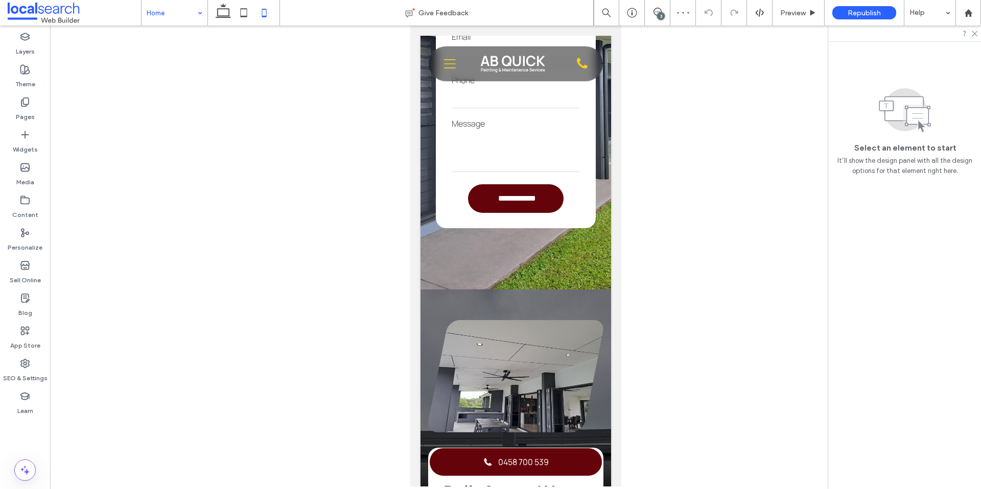
click at [190, 19] on input at bounding box center [172, 13] width 51 height 26
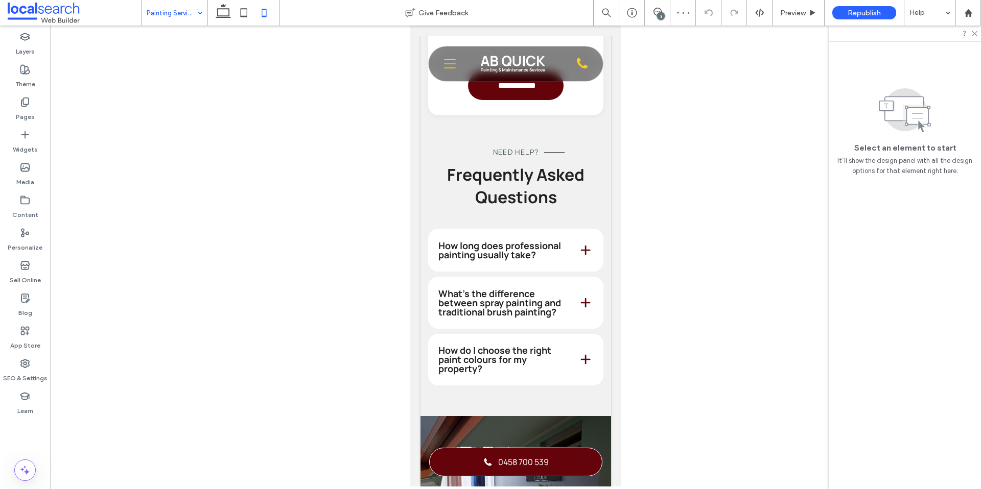
scroll to position [959, 0]
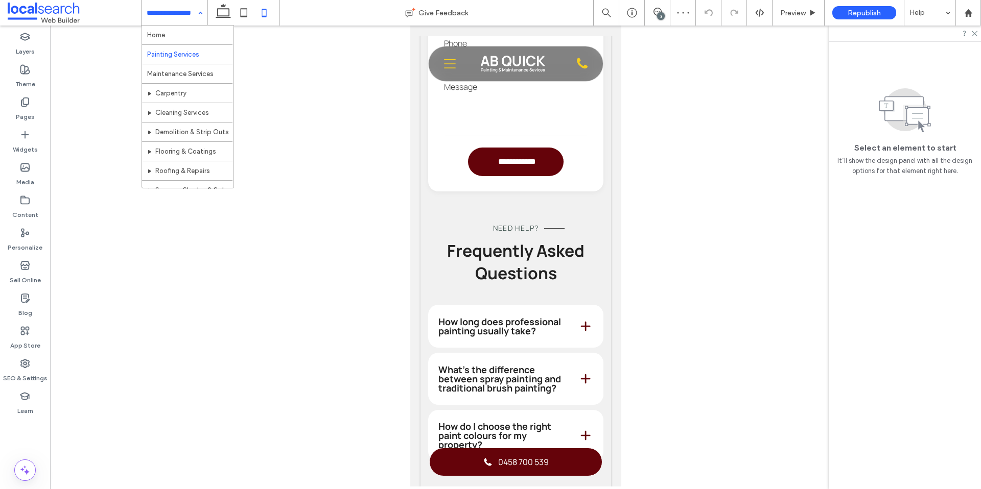
drag, startPoint x: 164, startPoint y: 9, endPoint x: 177, endPoint y: 49, distance: 42.3
click at [164, 9] on input at bounding box center [172, 13] width 51 height 26
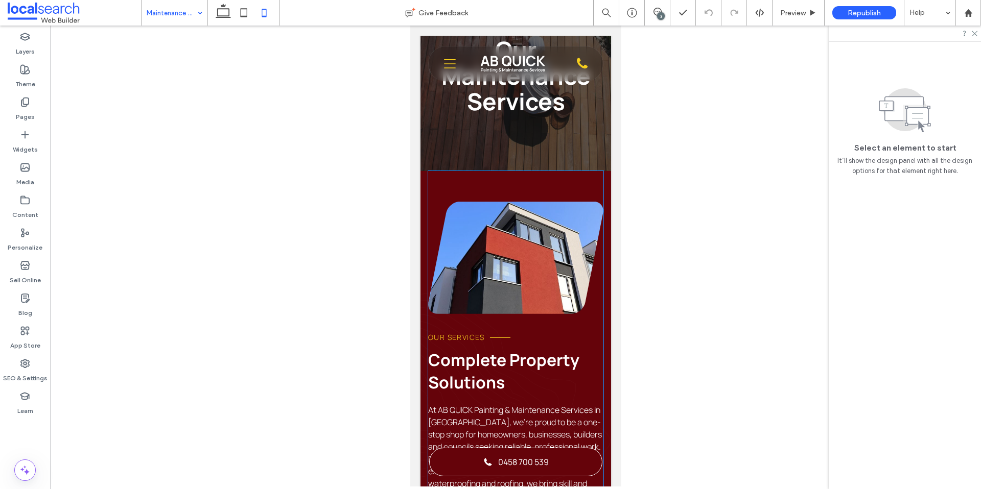
scroll to position [22, 0]
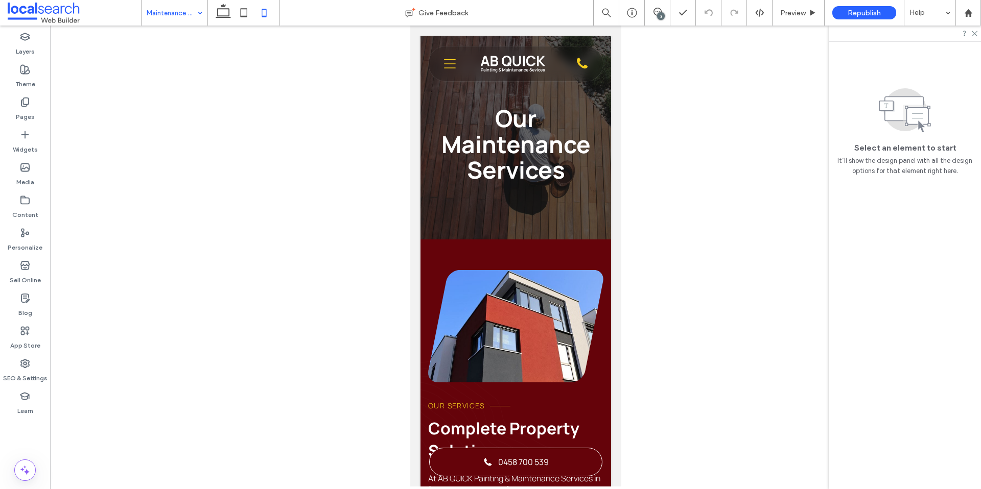
click at [184, 18] on input at bounding box center [172, 13] width 51 height 26
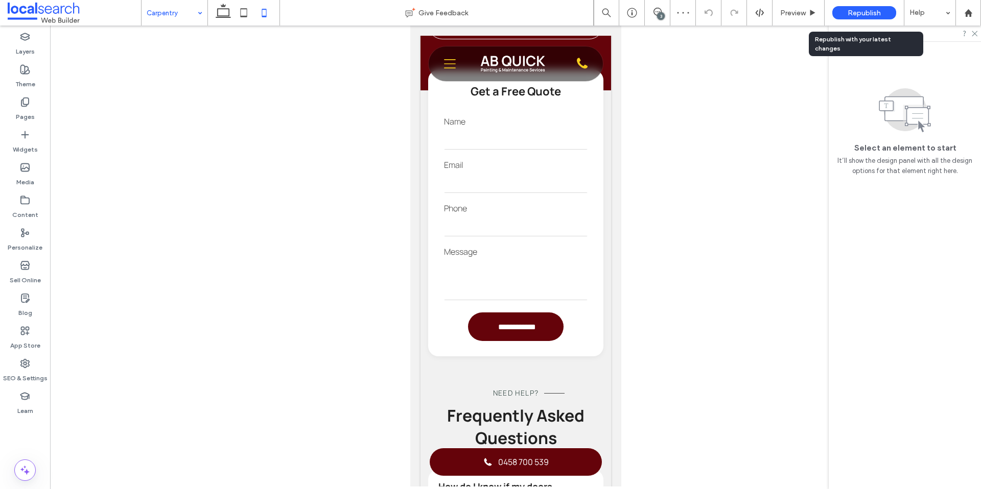
click at [859, 13] on span "Republish" at bounding box center [864, 13] width 33 height 9
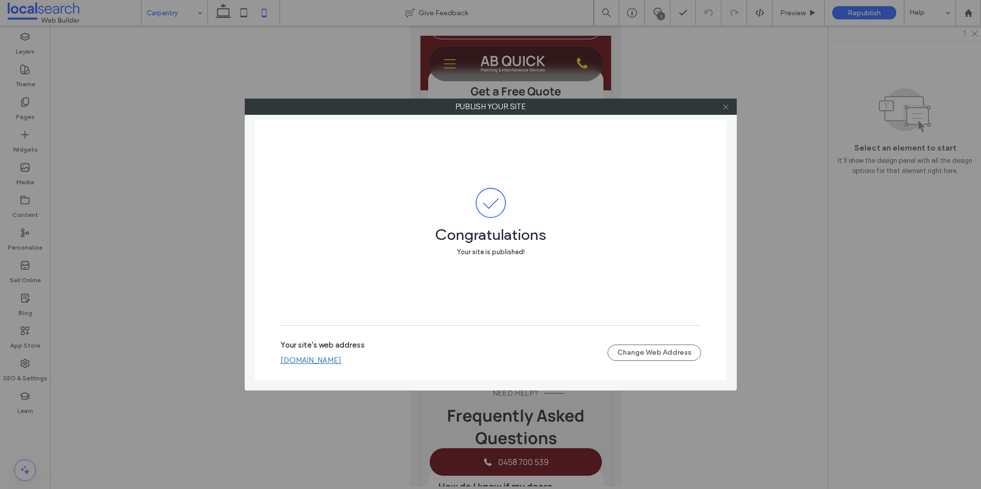
click at [726, 108] on icon at bounding box center [726, 107] width 8 height 8
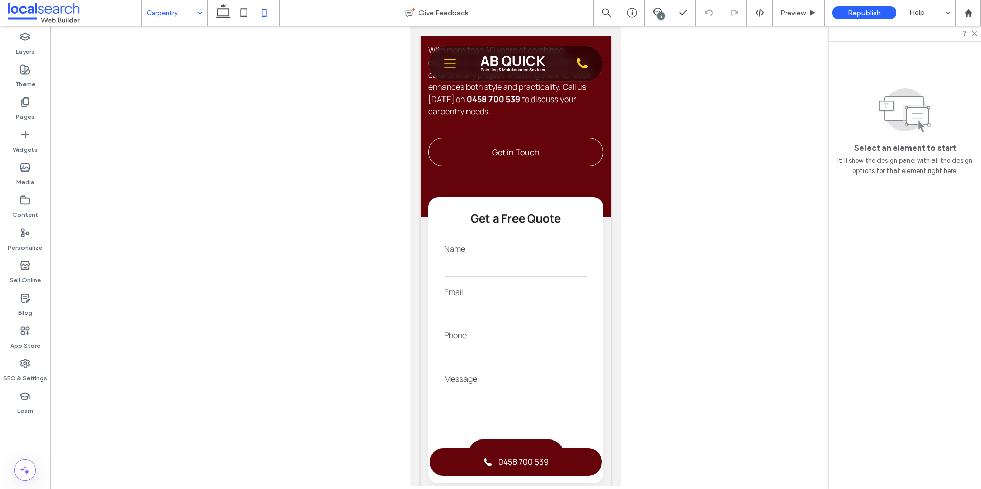
scroll to position [667, 0]
click at [653, 18] on div "3" at bounding box center [658, 13] width 26 height 26
click at [664, 15] on div "3" at bounding box center [661, 16] width 8 height 8
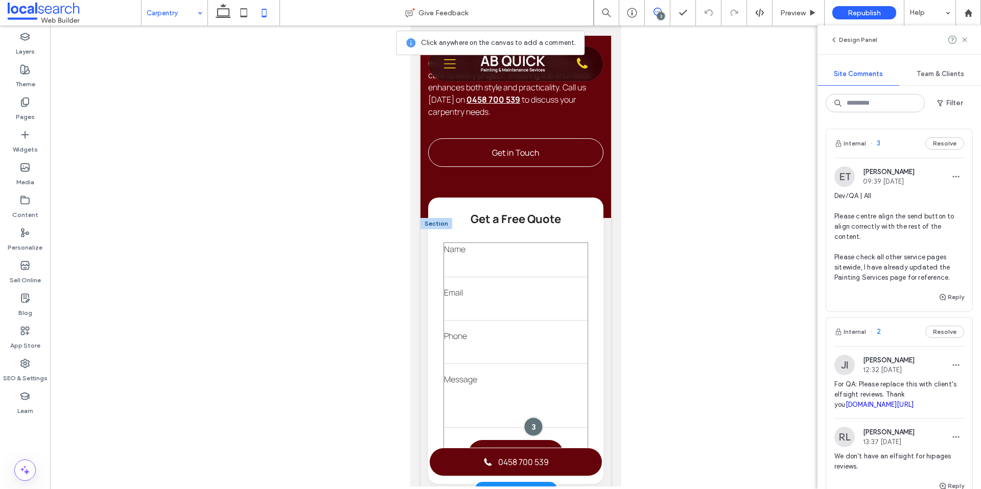
click at [530, 417] on div at bounding box center [533, 426] width 19 height 19
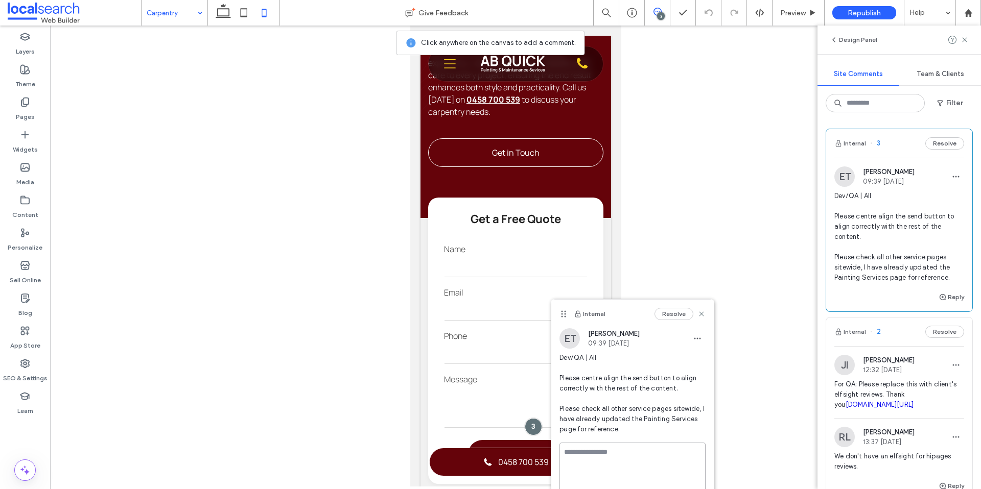
click at [601, 446] on textarea at bounding box center [632, 468] width 146 height 51
type textarea "*"
click at [704, 312] on use at bounding box center [701, 314] width 5 height 5
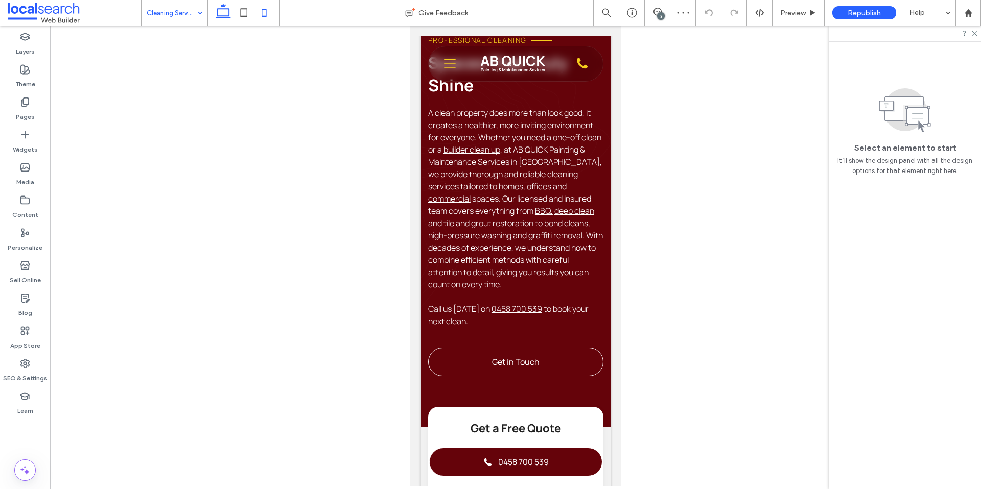
click at [224, 14] on icon at bounding box center [223, 13] width 20 height 20
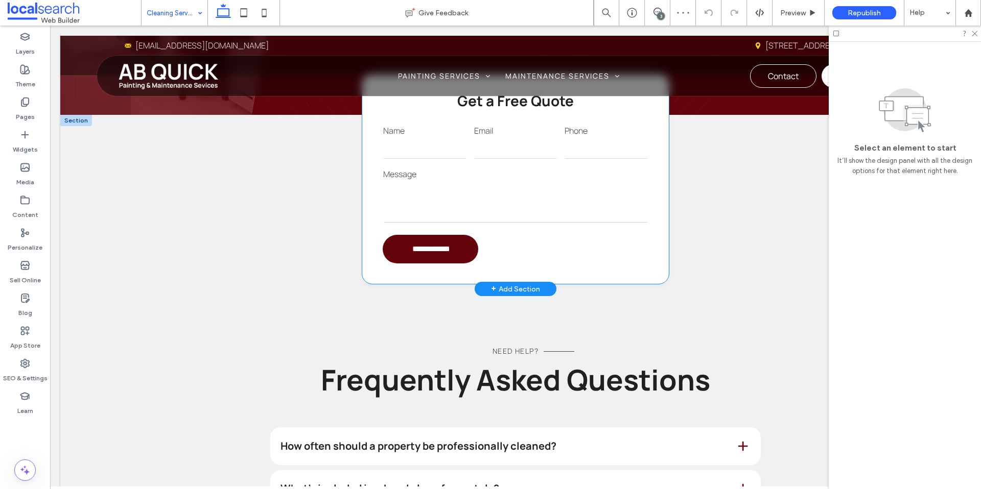
scroll to position [832, 0]
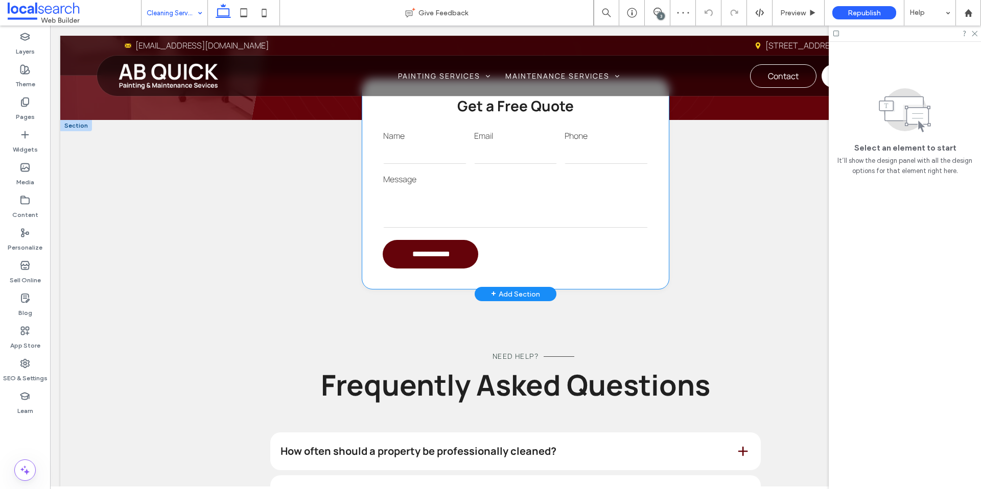
click at [537, 258] on form "**********" at bounding box center [516, 198] width 266 height 139
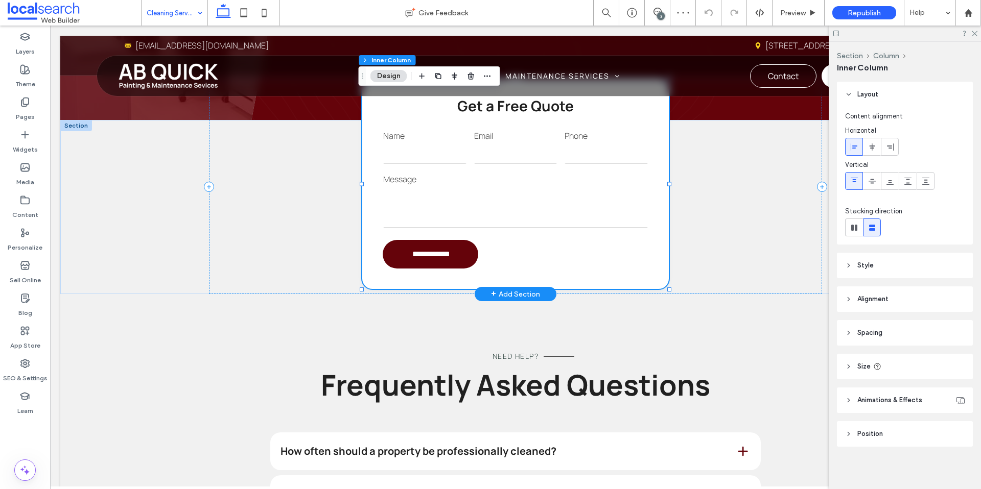
click at [503, 247] on form "**********" at bounding box center [516, 198] width 266 height 139
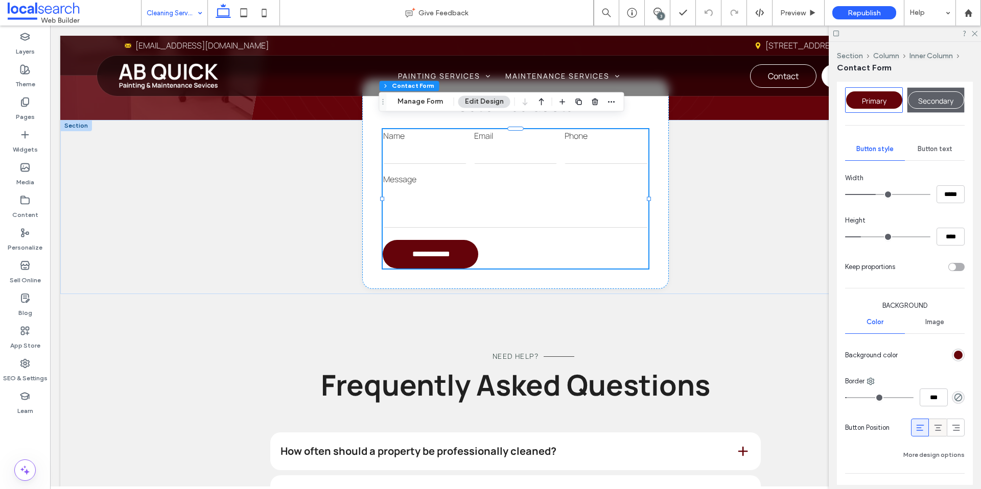
scroll to position [258, 0]
click at [934, 423] on icon at bounding box center [938, 428] width 10 height 10
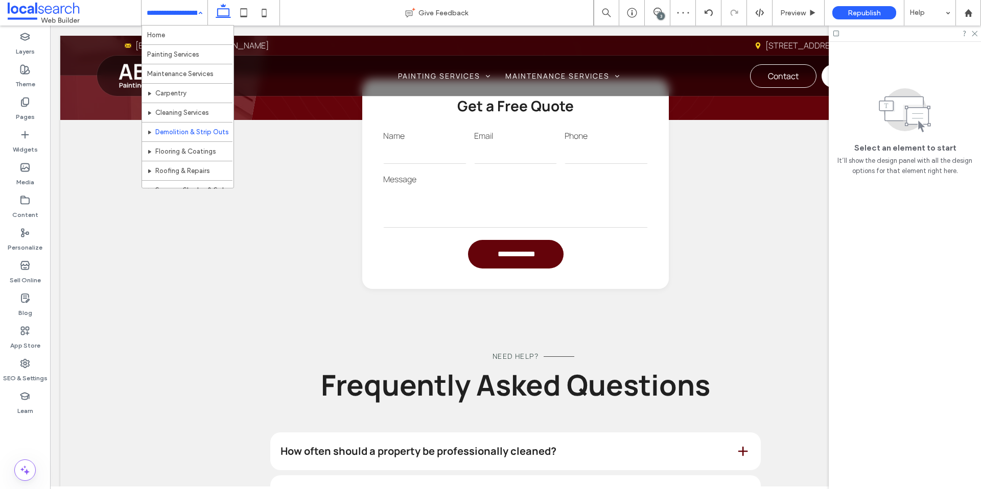
click at [179, 16] on input at bounding box center [172, 13] width 51 height 26
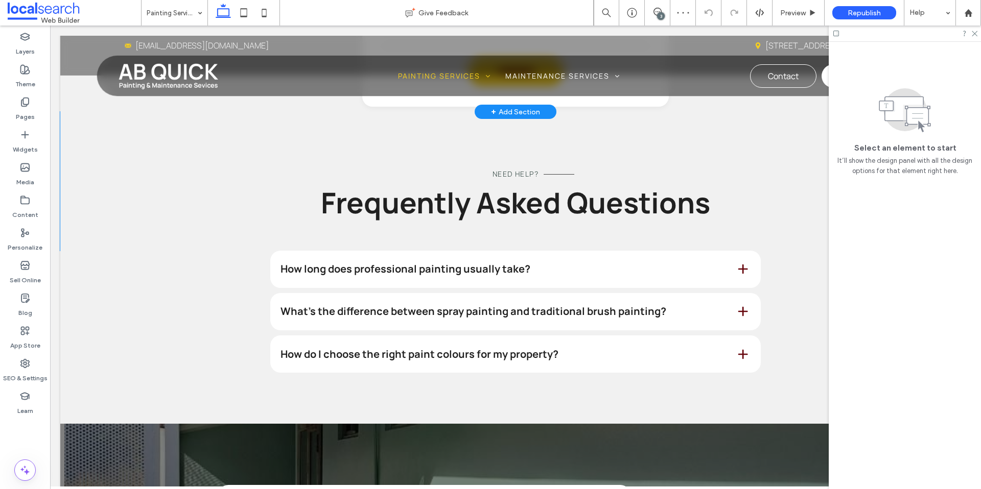
scroll to position [710, 0]
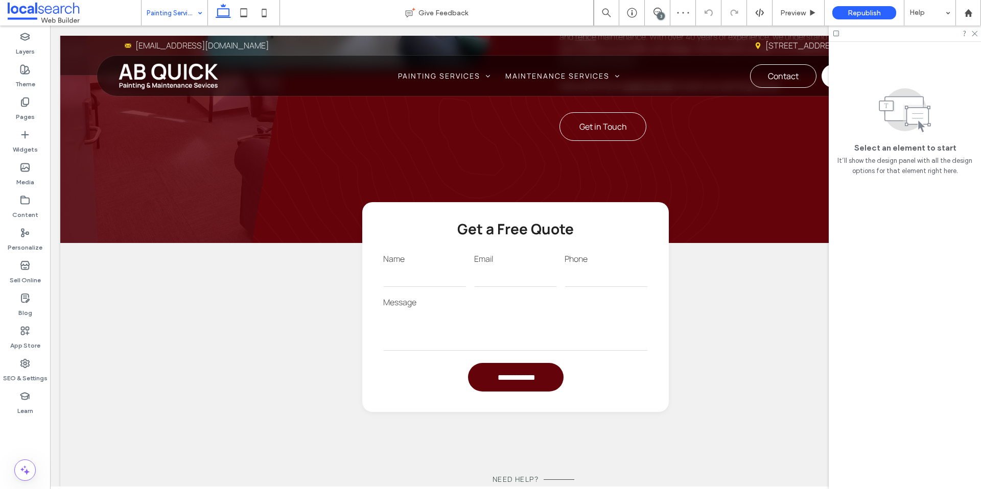
click at [160, 11] on input at bounding box center [172, 13] width 51 height 26
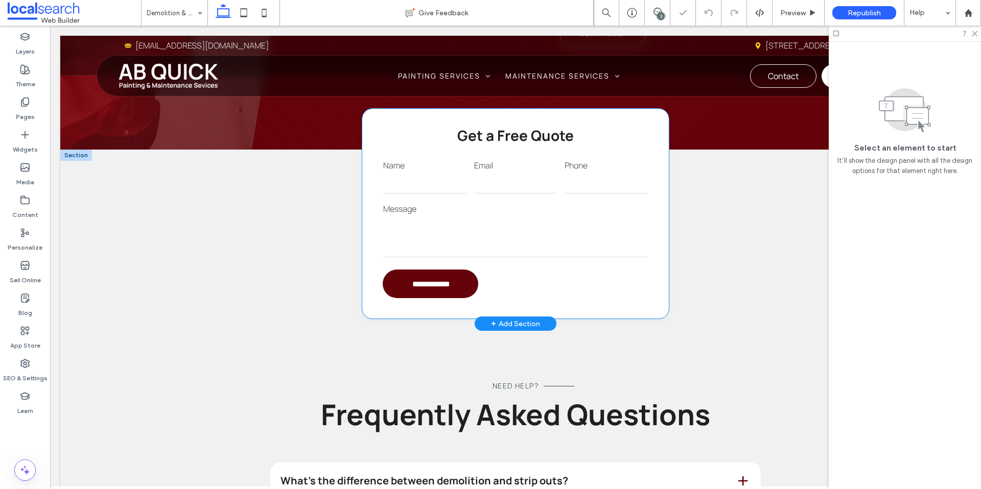
scroll to position [922, 0]
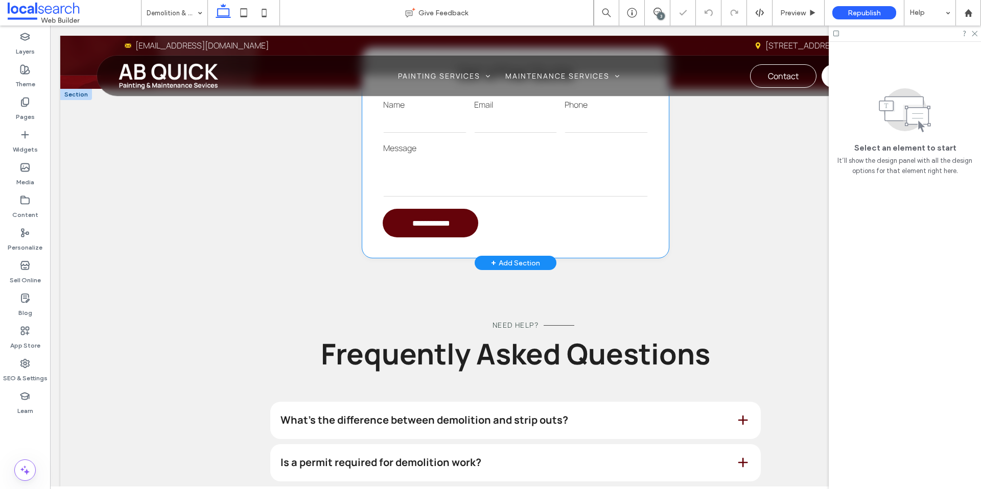
click at [528, 205] on form "**********" at bounding box center [516, 167] width 266 height 139
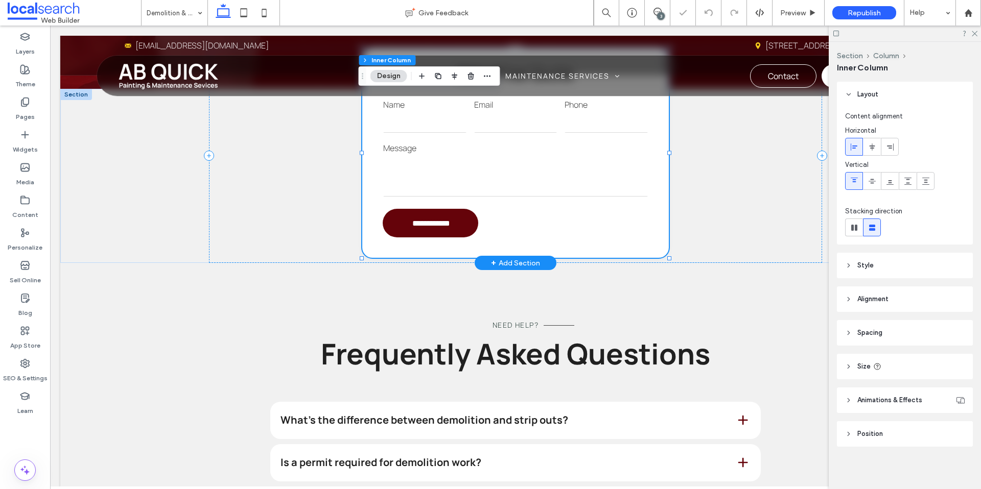
click at [526, 213] on form "**********" at bounding box center [516, 167] width 266 height 139
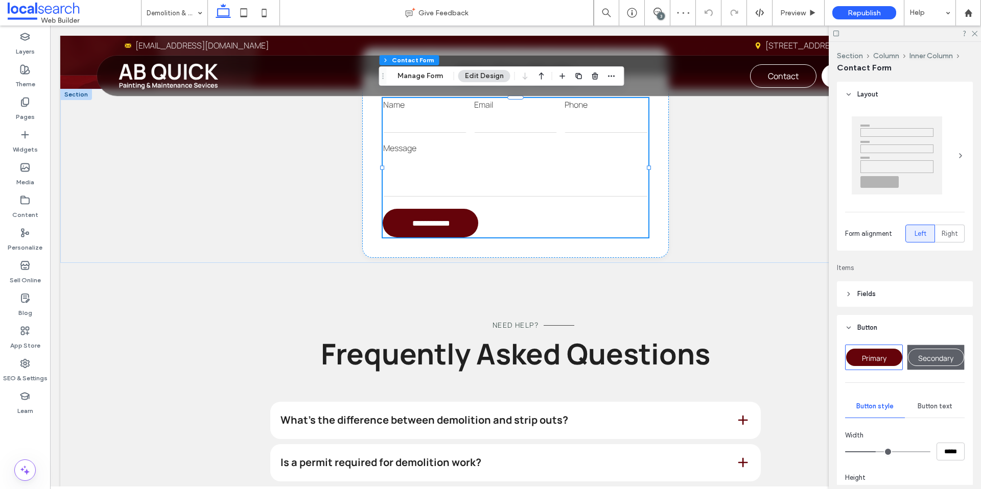
scroll to position [246, 0]
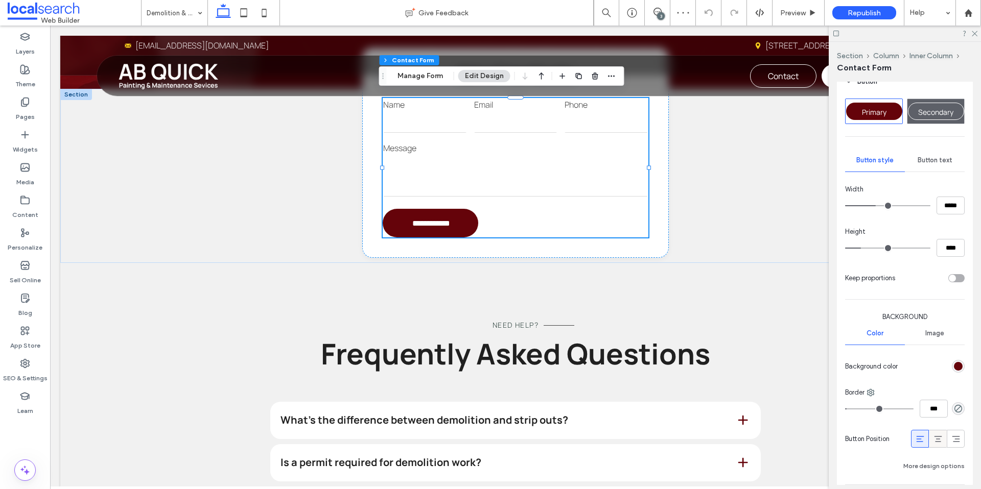
click at [937, 445] on div at bounding box center [937, 439] width 17 height 17
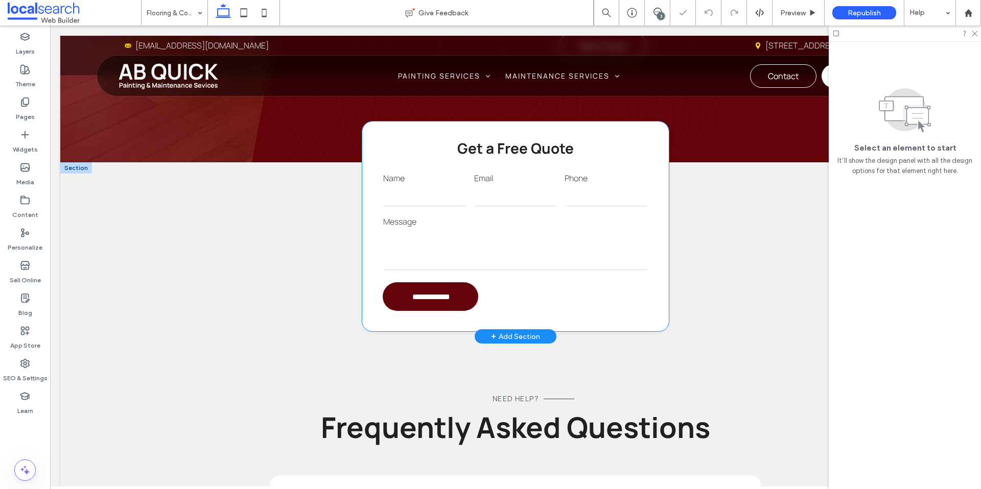
scroll to position [760, 0]
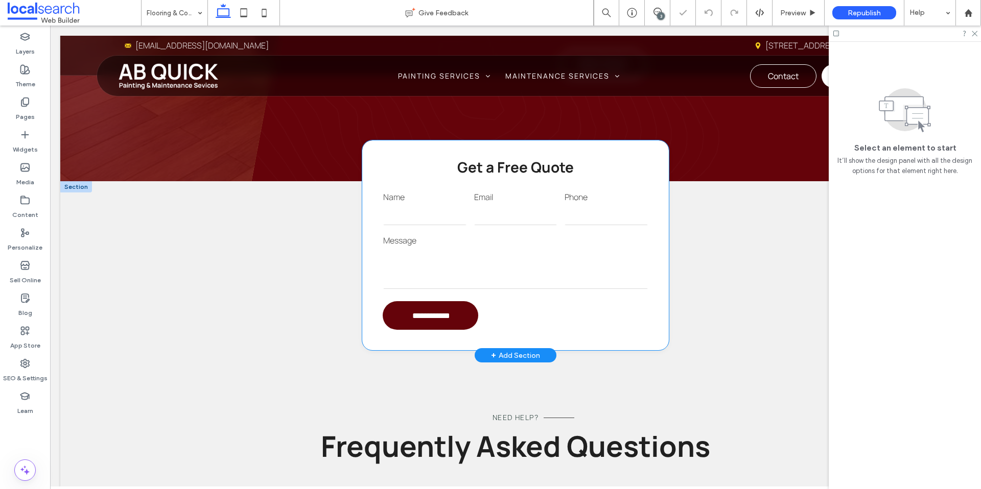
click at [535, 223] on input "email" at bounding box center [515, 215] width 83 height 20
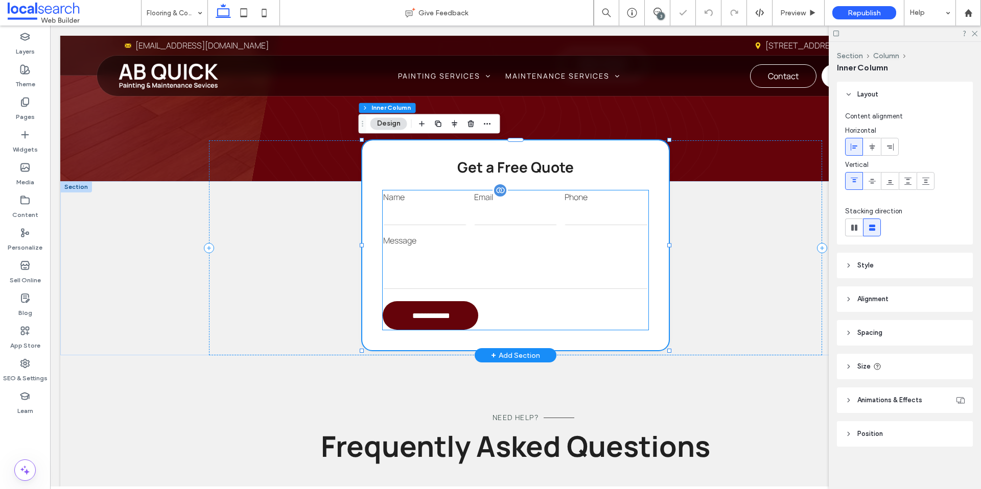
click at [532, 252] on textarea at bounding box center [515, 268] width 265 height 41
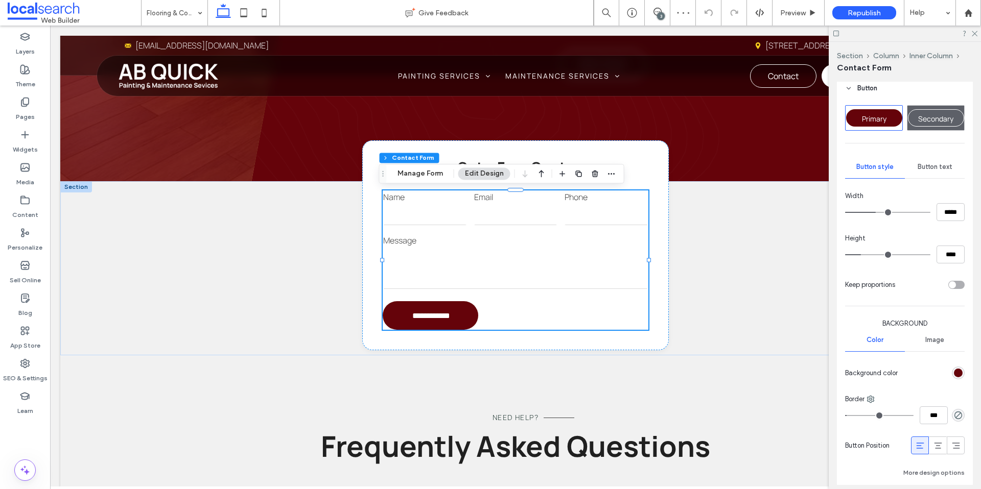
scroll to position [293, 0]
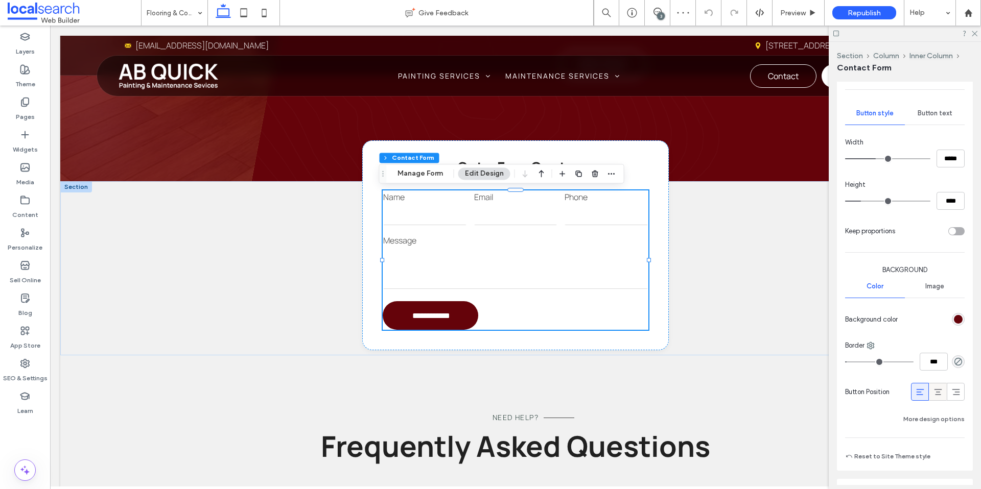
click at [933, 390] on icon at bounding box center [938, 392] width 10 height 10
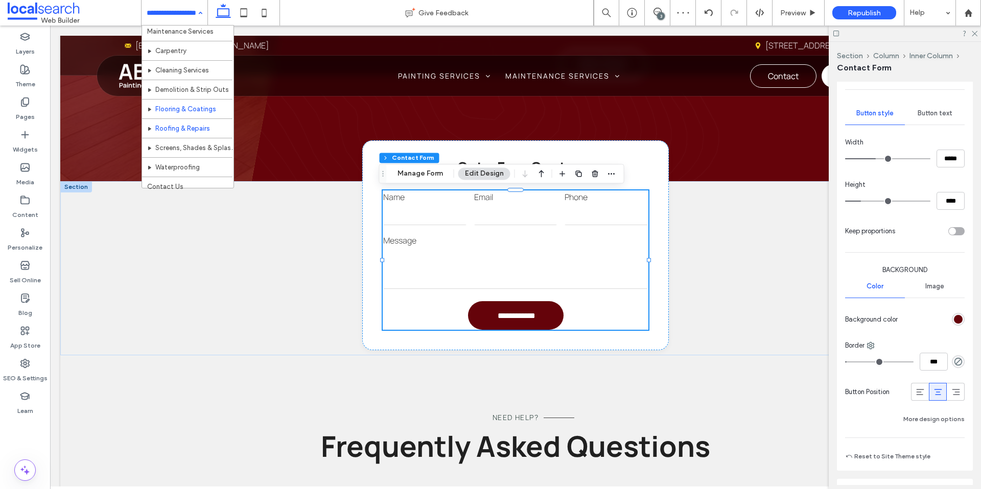
scroll to position [50, 0]
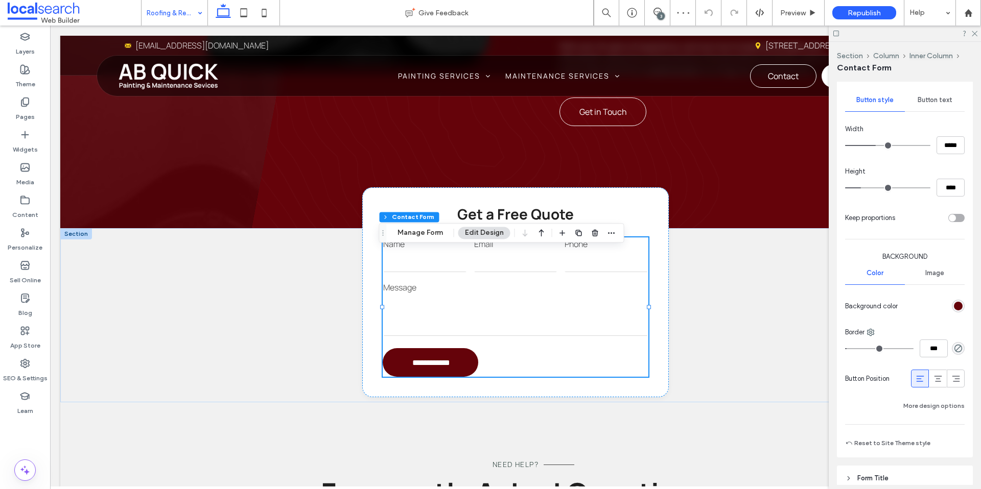
scroll to position [344, 0]
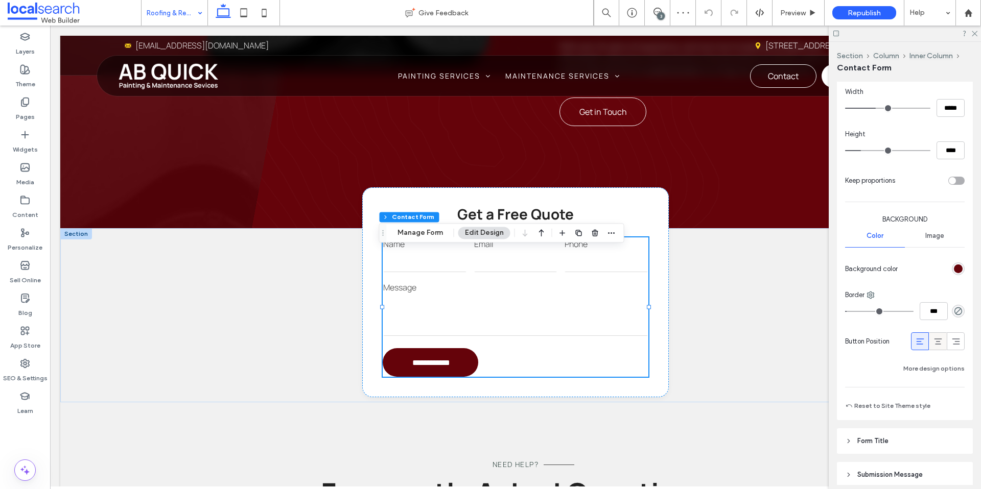
click at [934, 341] on use at bounding box center [938, 342] width 8 height 6
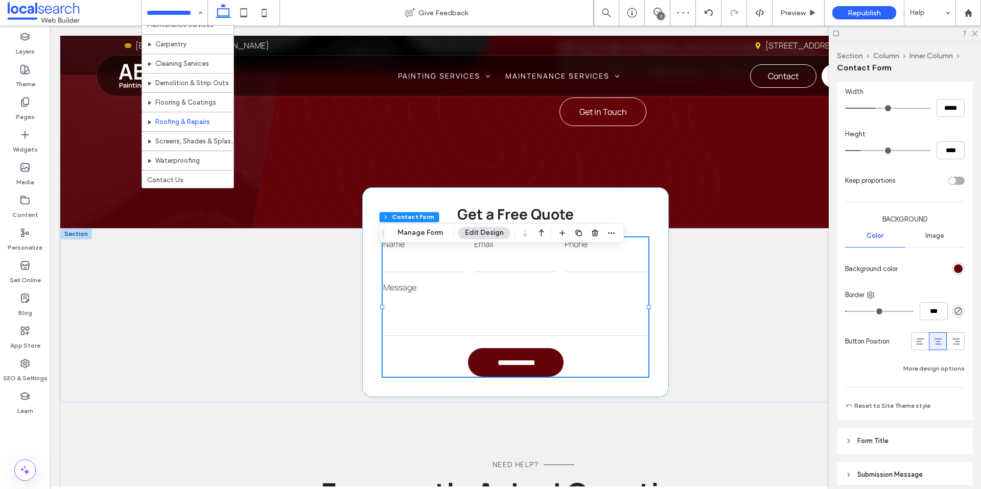
scroll to position [50, 0]
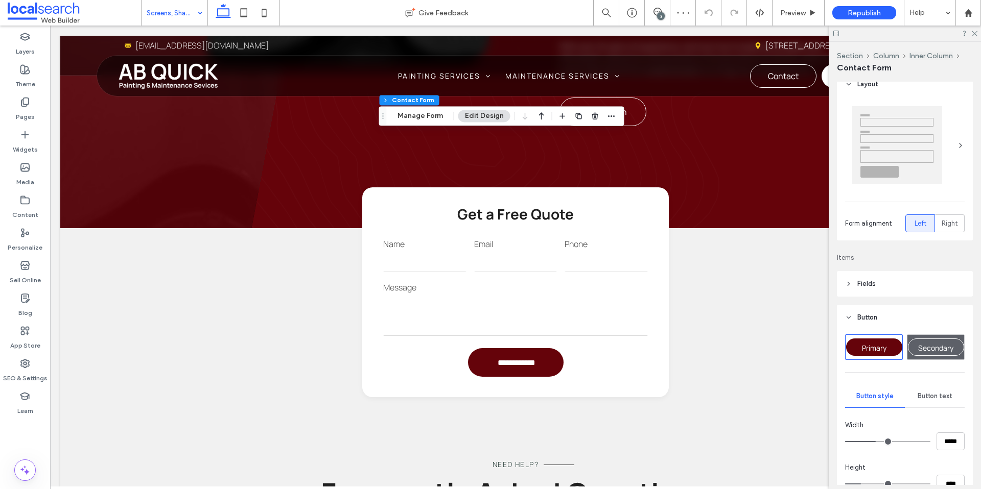
scroll to position [302, 0]
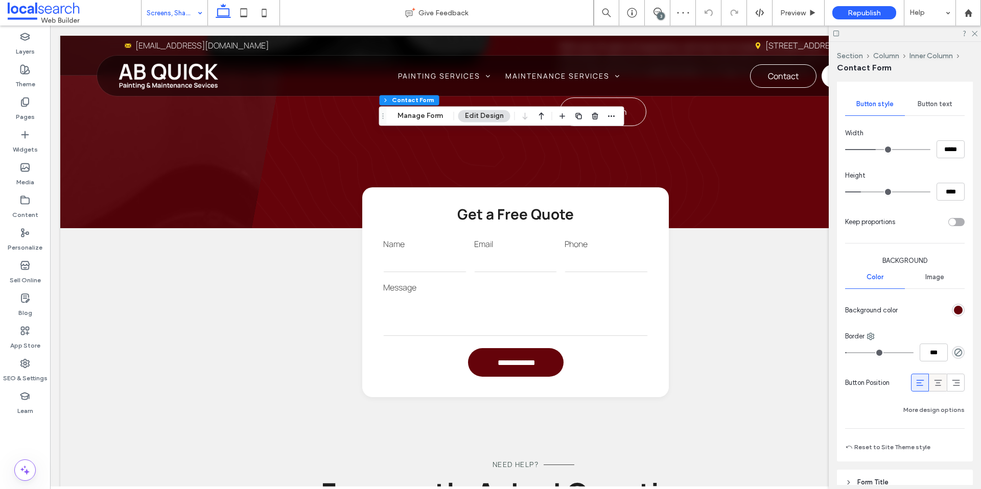
click at [933, 381] on icon at bounding box center [938, 383] width 10 height 10
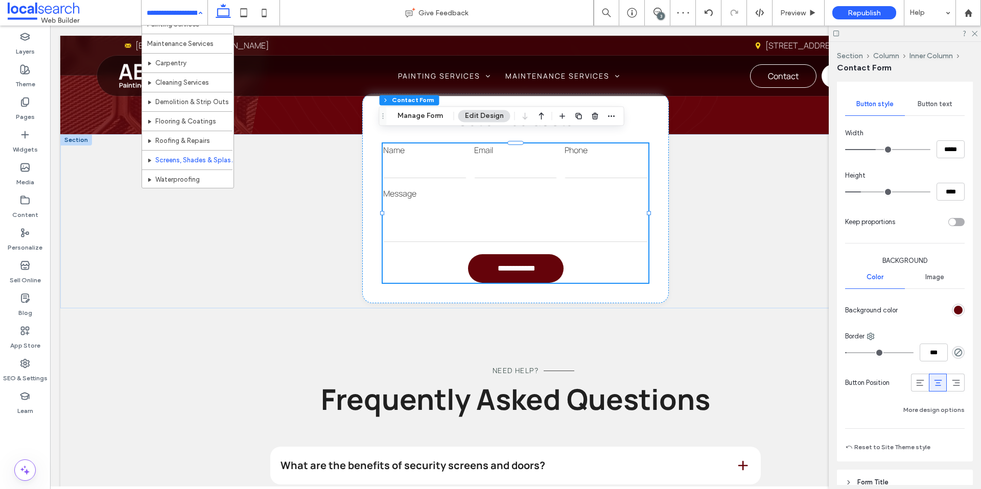
scroll to position [50, 0]
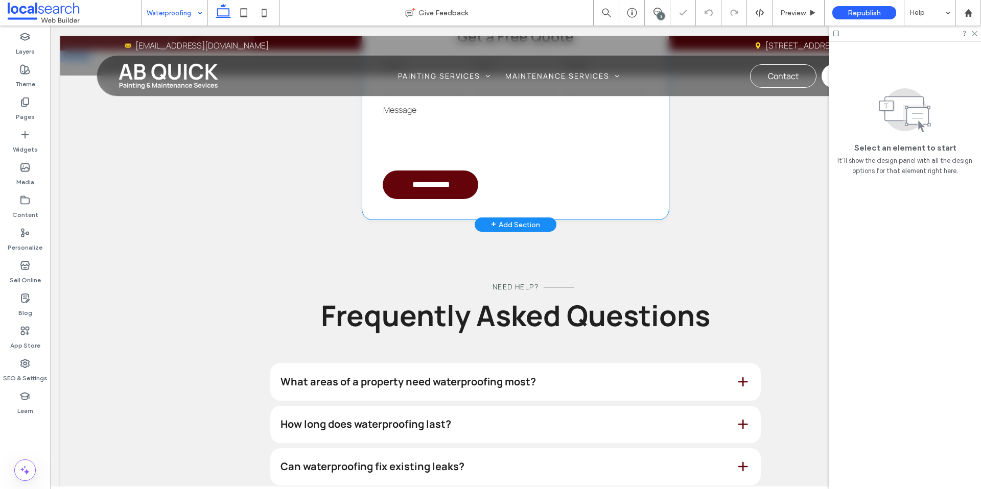
click at [532, 188] on form "**********" at bounding box center [516, 129] width 266 height 139
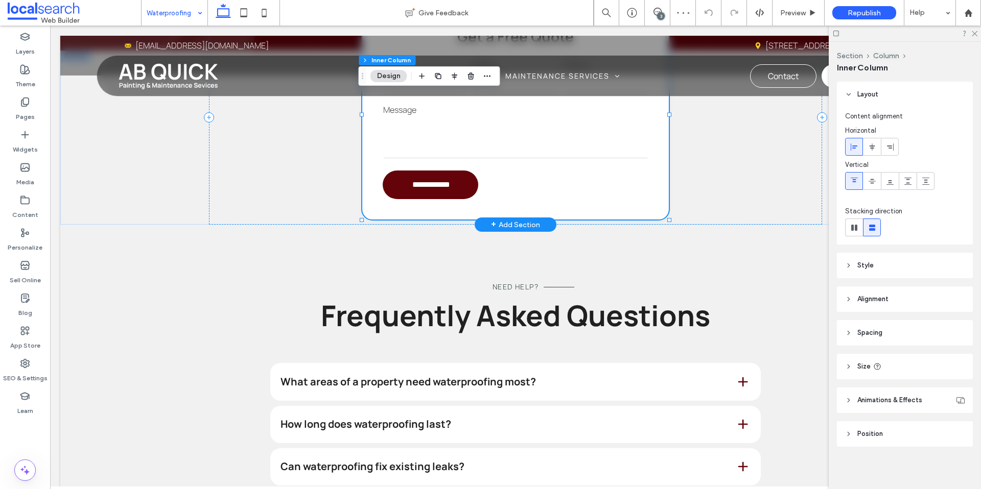
click at [529, 194] on form "**********" at bounding box center [516, 129] width 266 height 139
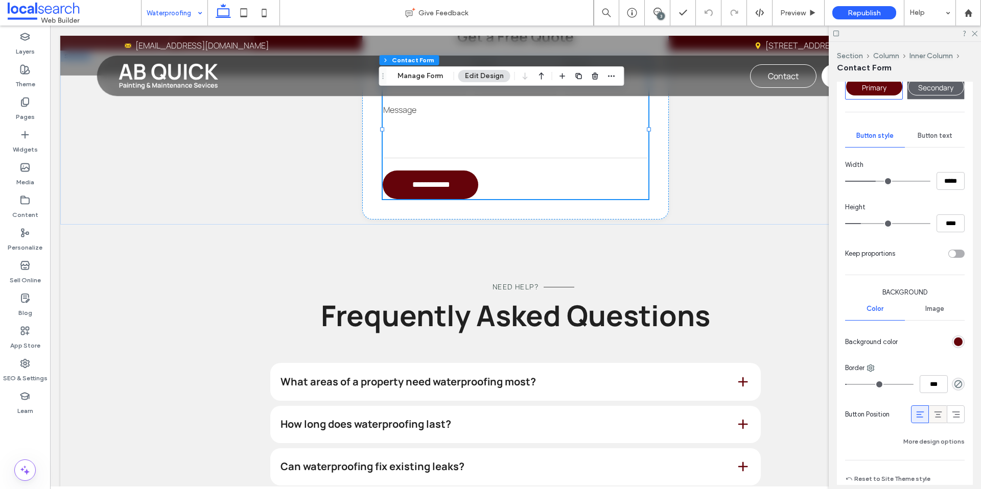
click at [934, 416] on use at bounding box center [938, 415] width 8 height 6
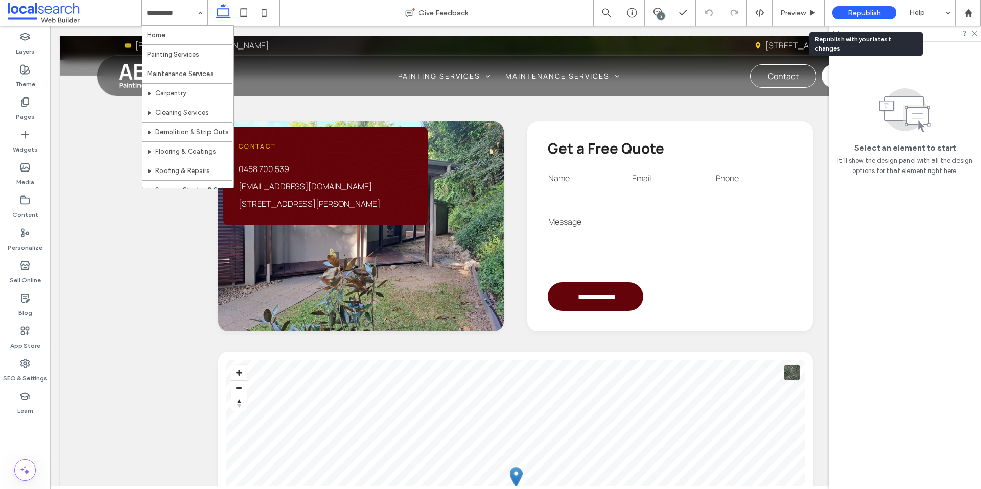
click at [865, 12] on span "Republish" at bounding box center [864, 13] width 33 height 9
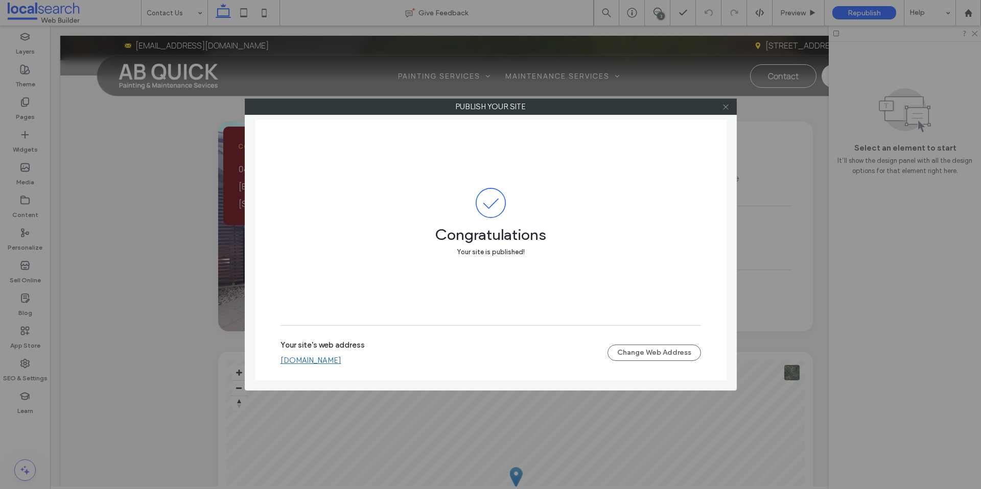
click at [724, 108] on icon at bounding box center [726, 107] width 8 height 8
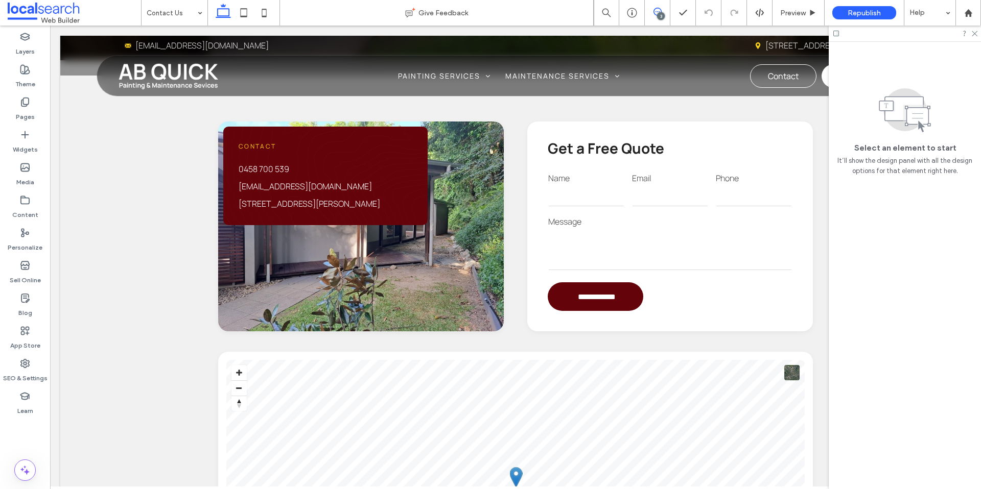
click at [654, 14] on use at bounding box center [657, 12] width 8 height 8
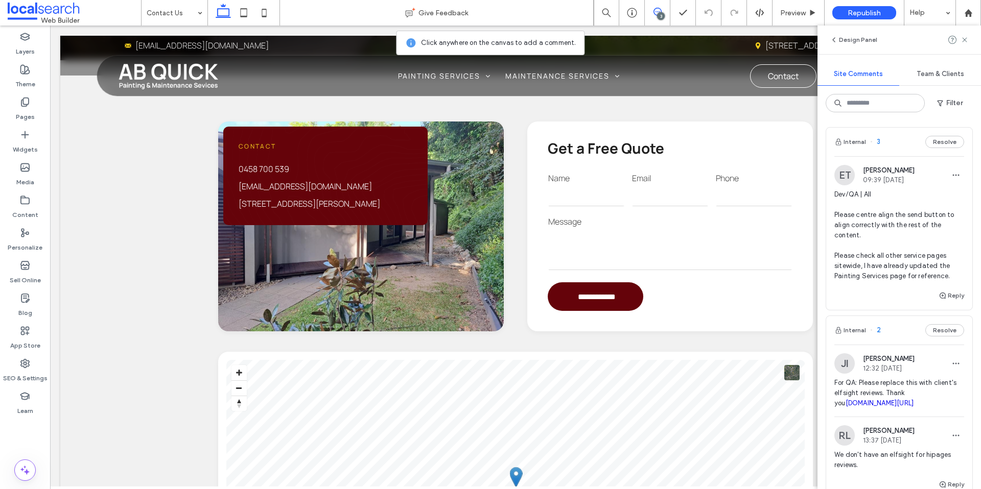
scroll to position [2, 0]
click at [940, 293] on use "button" at bounding box center [943, 295] width 6 height 6
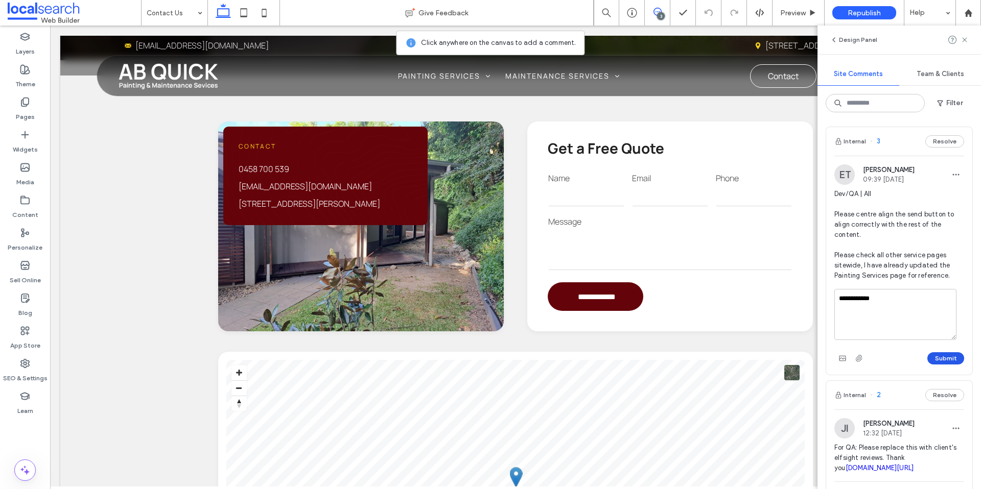
type textarea "**********"
click at [947, 363] on button "Submit" at bounding box center [945, 359] width 37 height 12
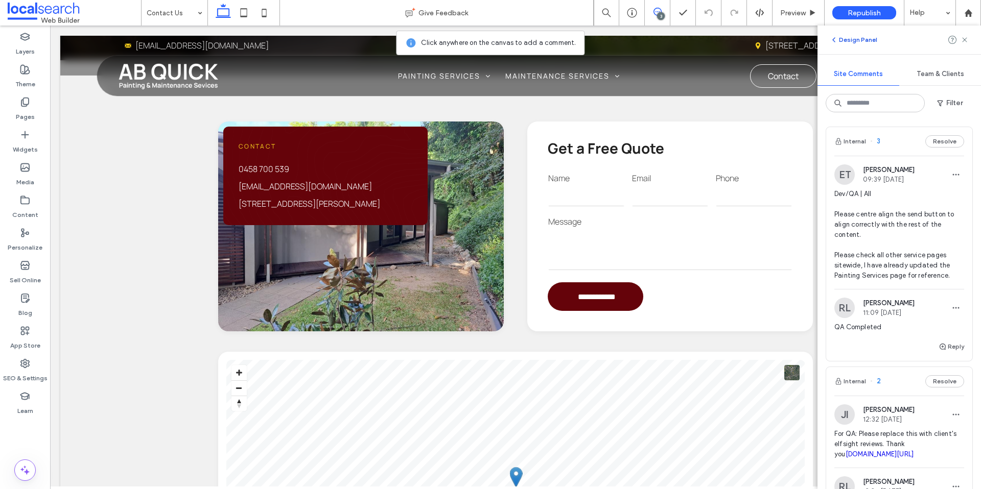
drag, startPoint x: 964, startPoint y: 40, endPoint x: 849, endPoint y: 34, distance: 115.2
click at [963, 40] on use at bounding box center [964, 39] width 5 height 5
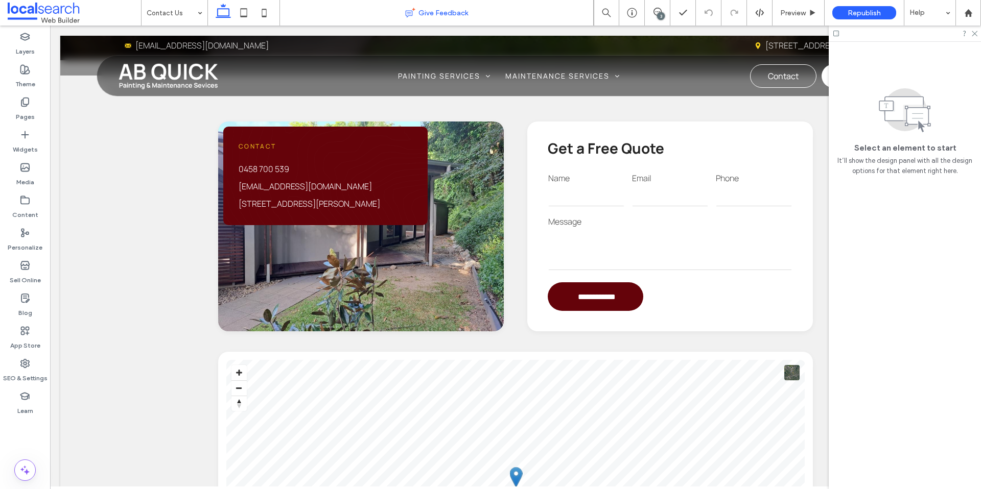
scroll to position [0, 0]
click at [964, 13] on icon at bounding box center [968, 13] width 9 height 9
